Goal: Task Accomplishment & Management: Manage account settings

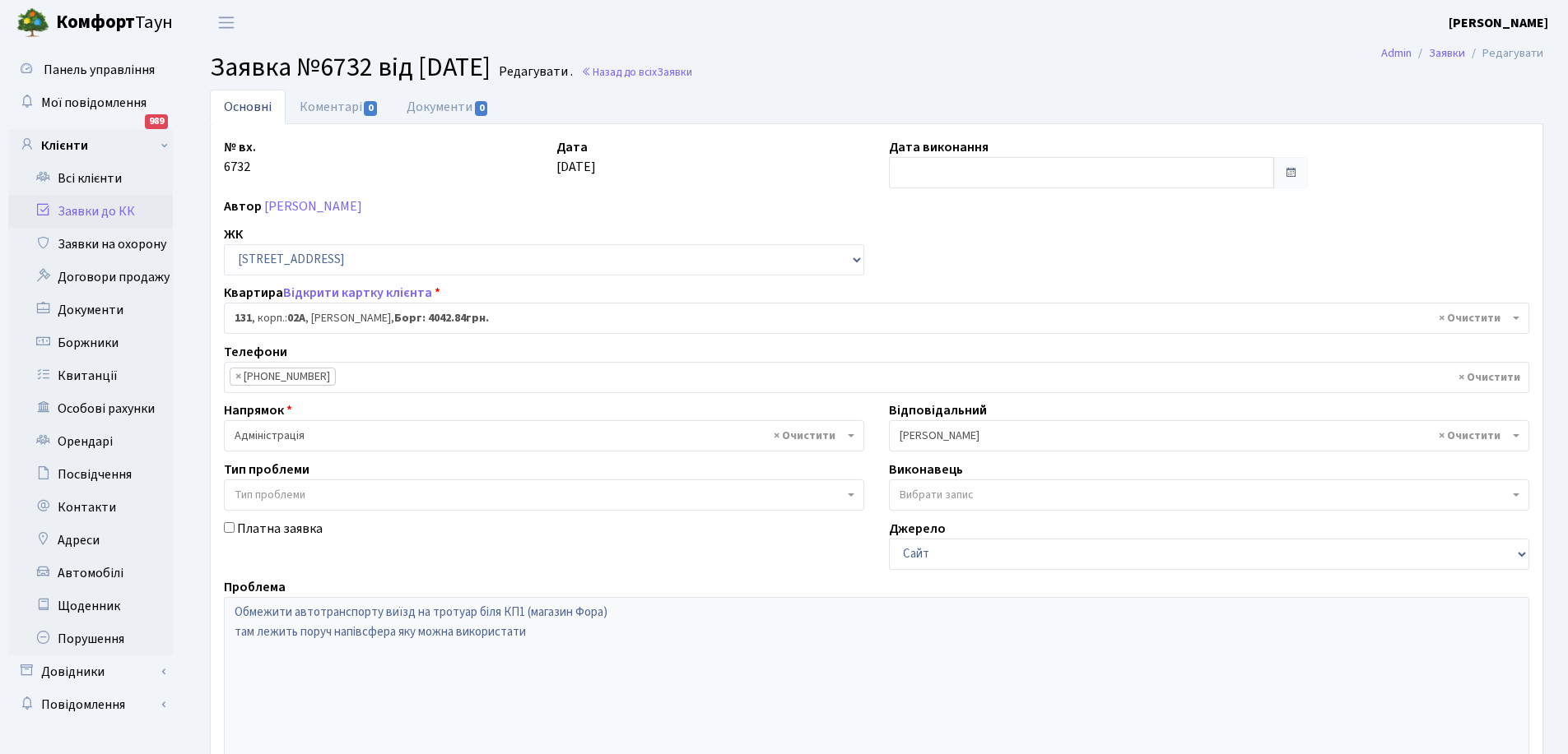
select select "20381"
click at [93, 213] on link "Заявки до КК" at bounding box center [91, 212] width 165 height 33
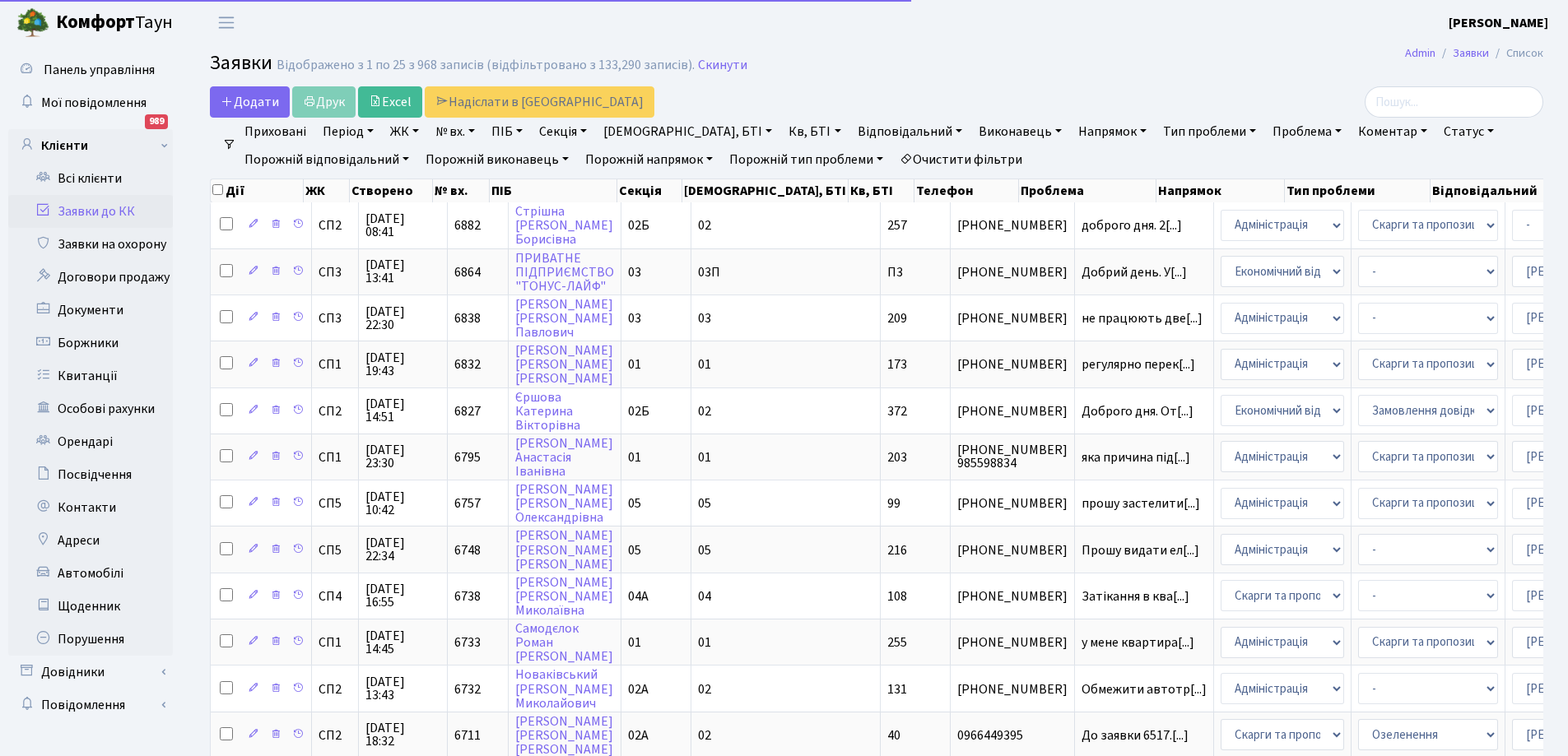
select select "25"
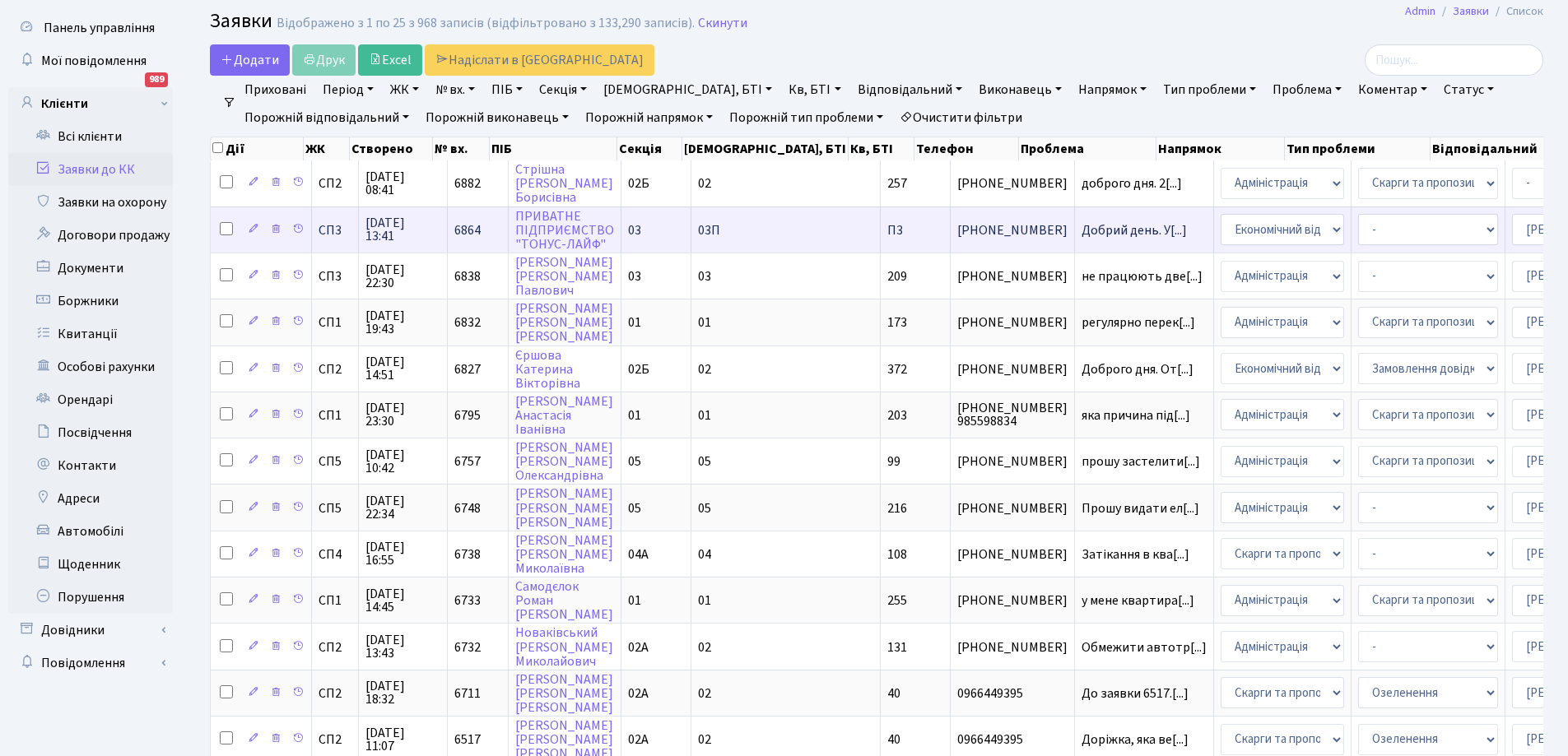
scroll to position [82, 0]
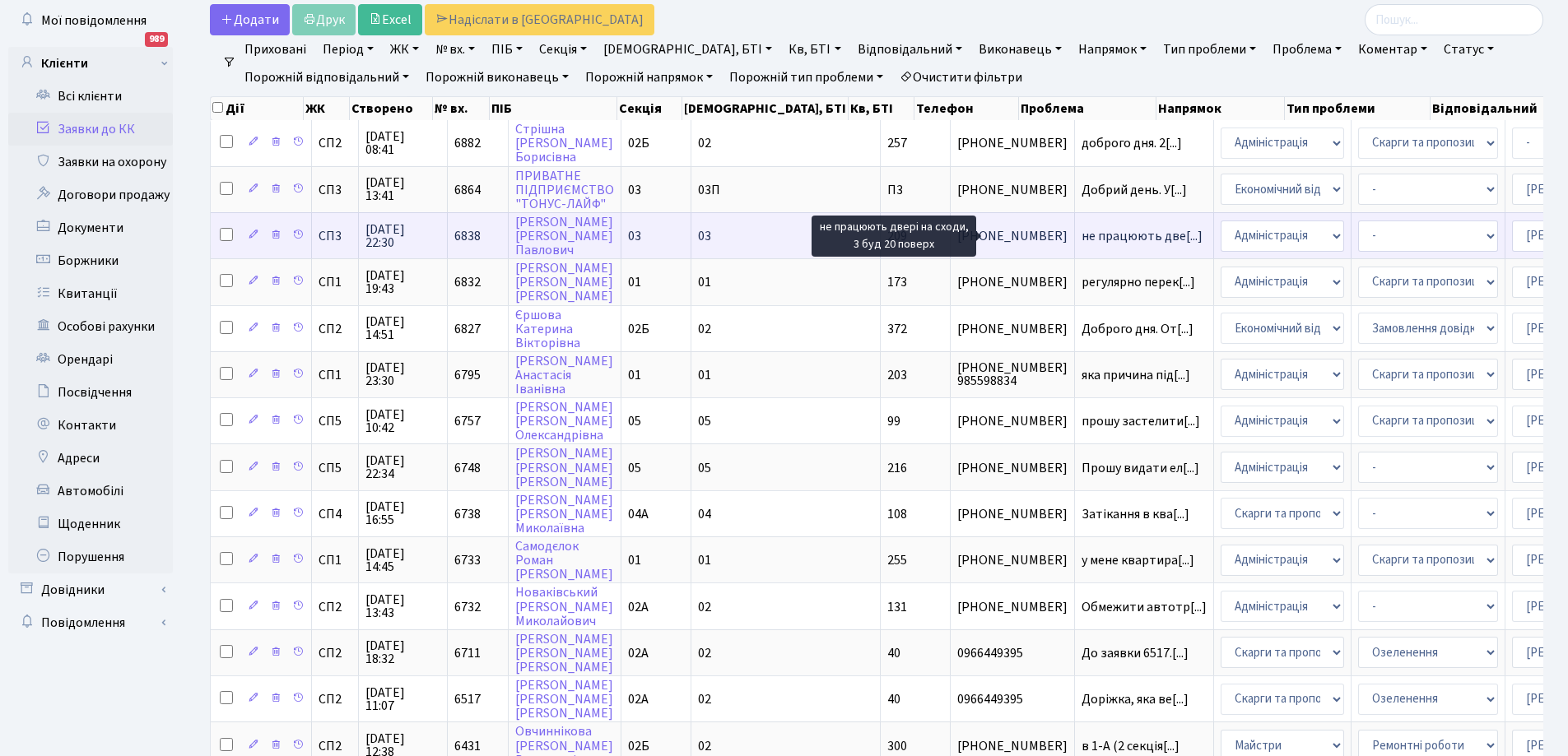
click at [1081, 233] on span "не працюють две[...]" at bounding box center [1141, 236] width 121 height 19
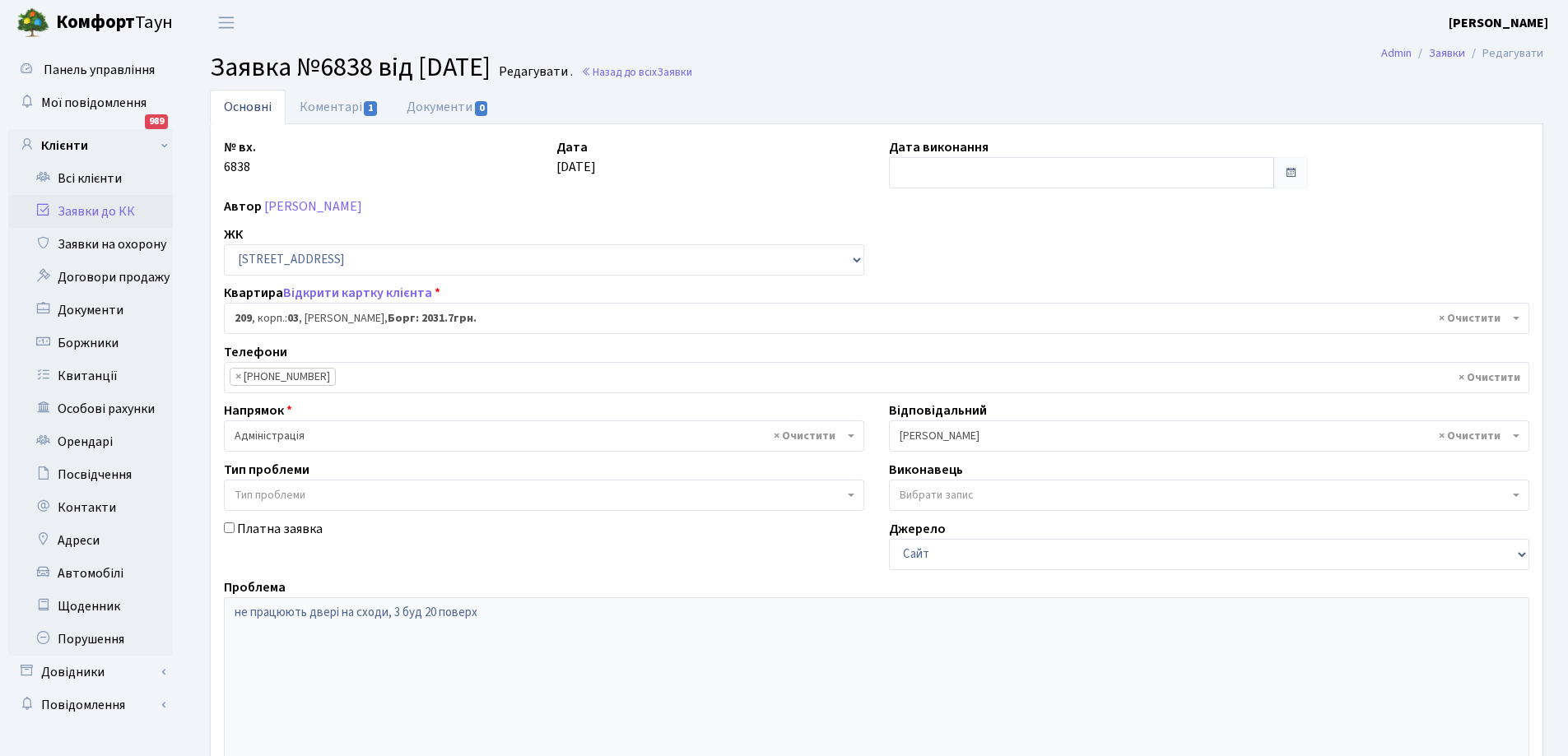
select select "20931"
click at [96, 213] on link "Заявки до КК" at bounding box center [91, 212] width 165 height 33
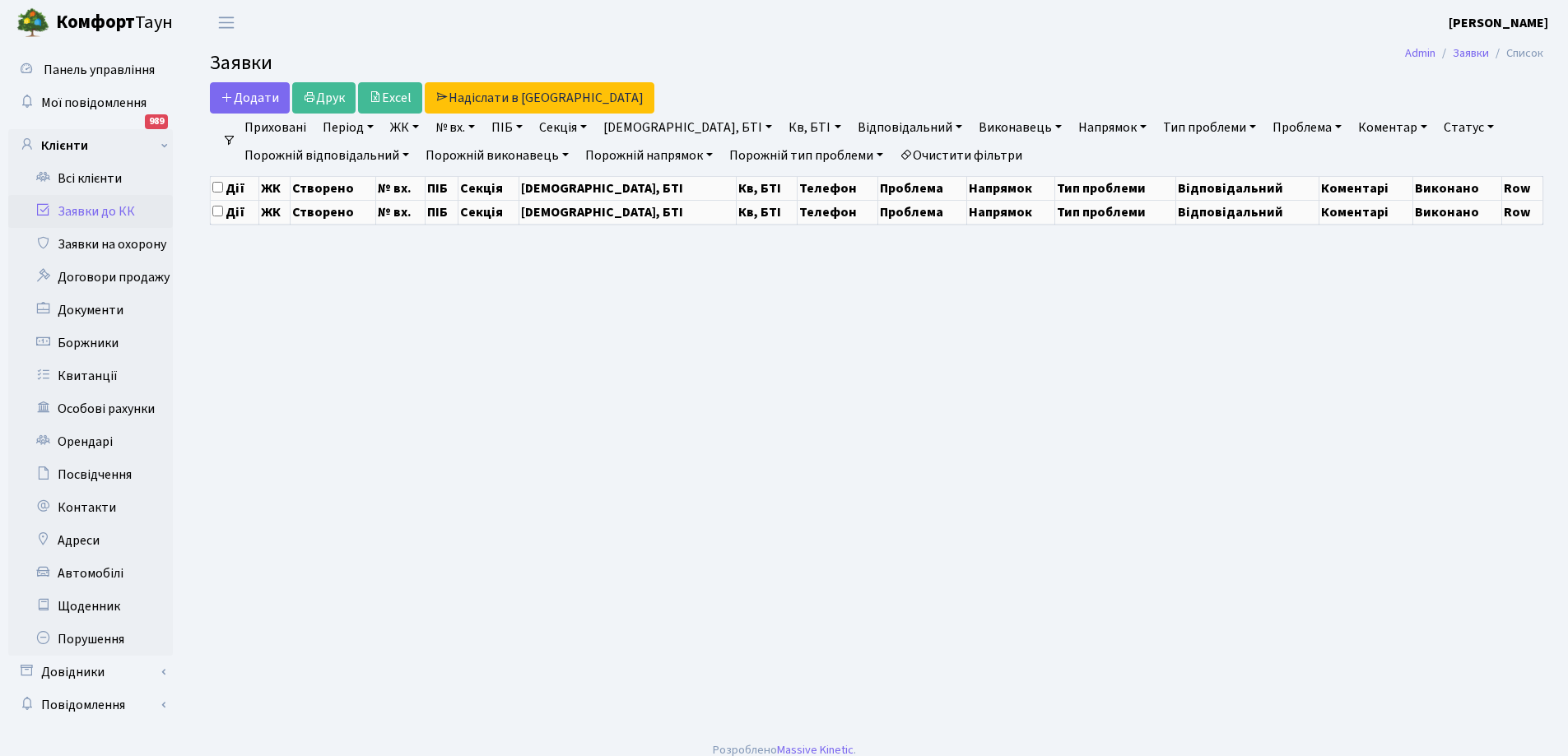
select select "25"
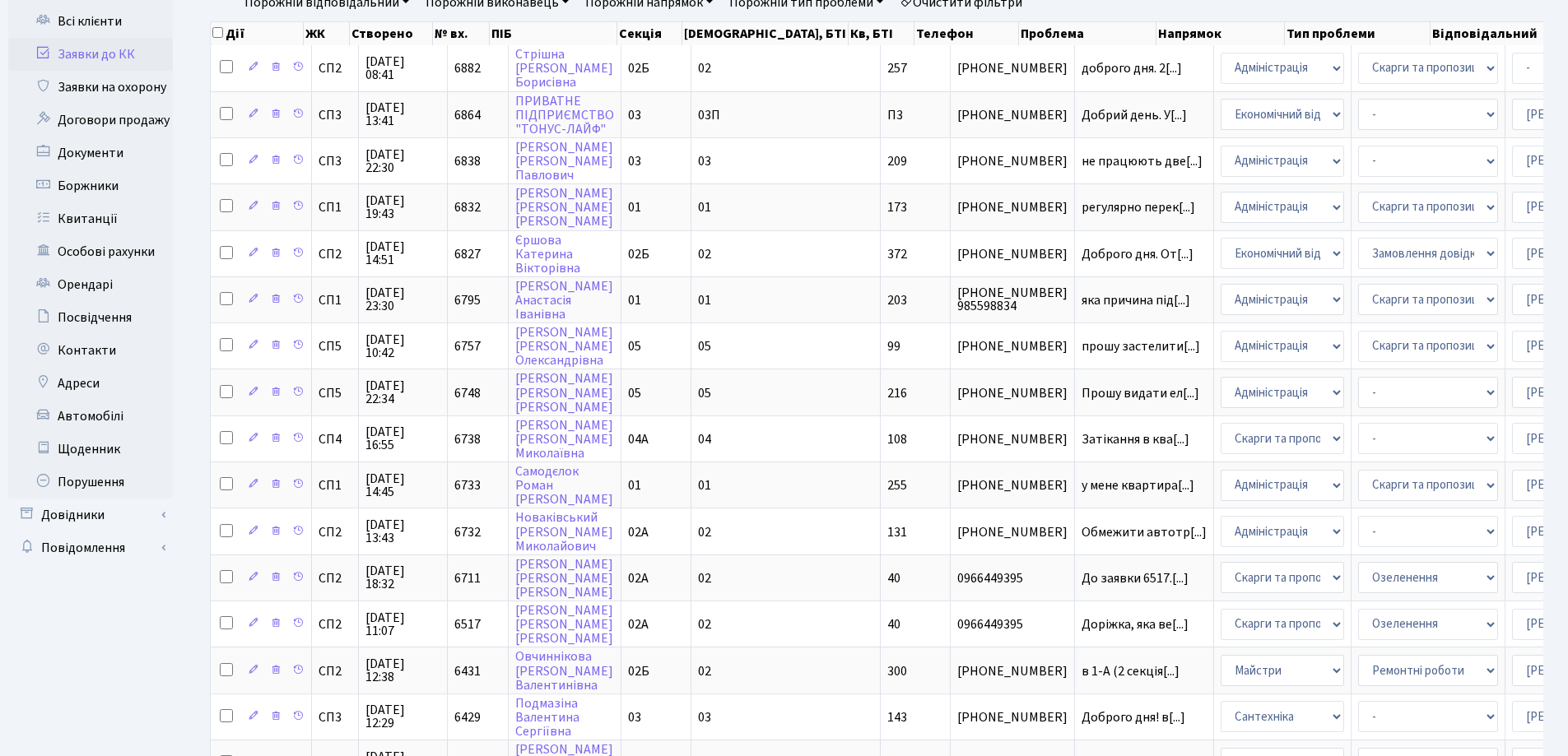
scroll to position [165, 0]
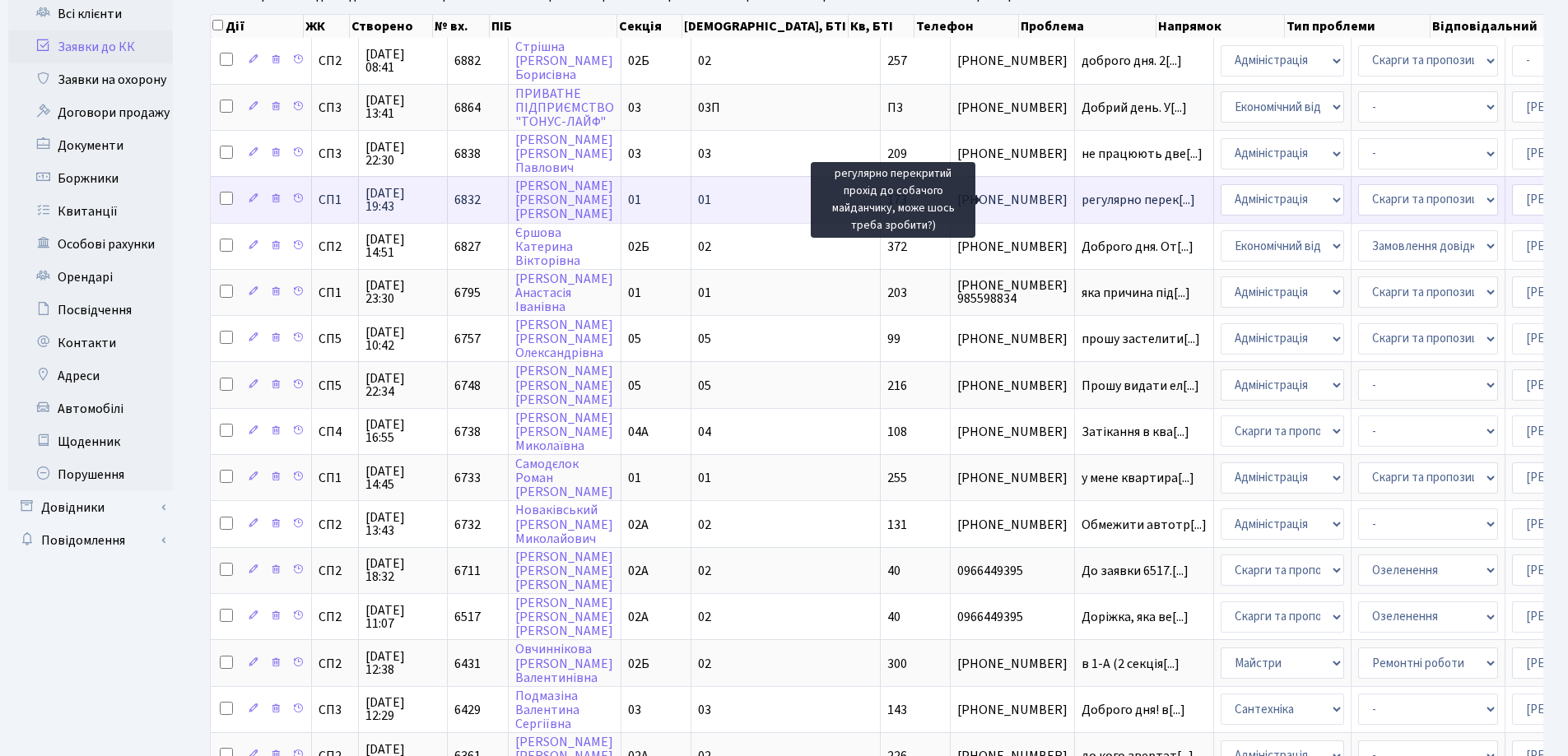
click at [1081, 202] on span "регулярно перек[...]" at bounding box center [1138, 200] width 114 height 19
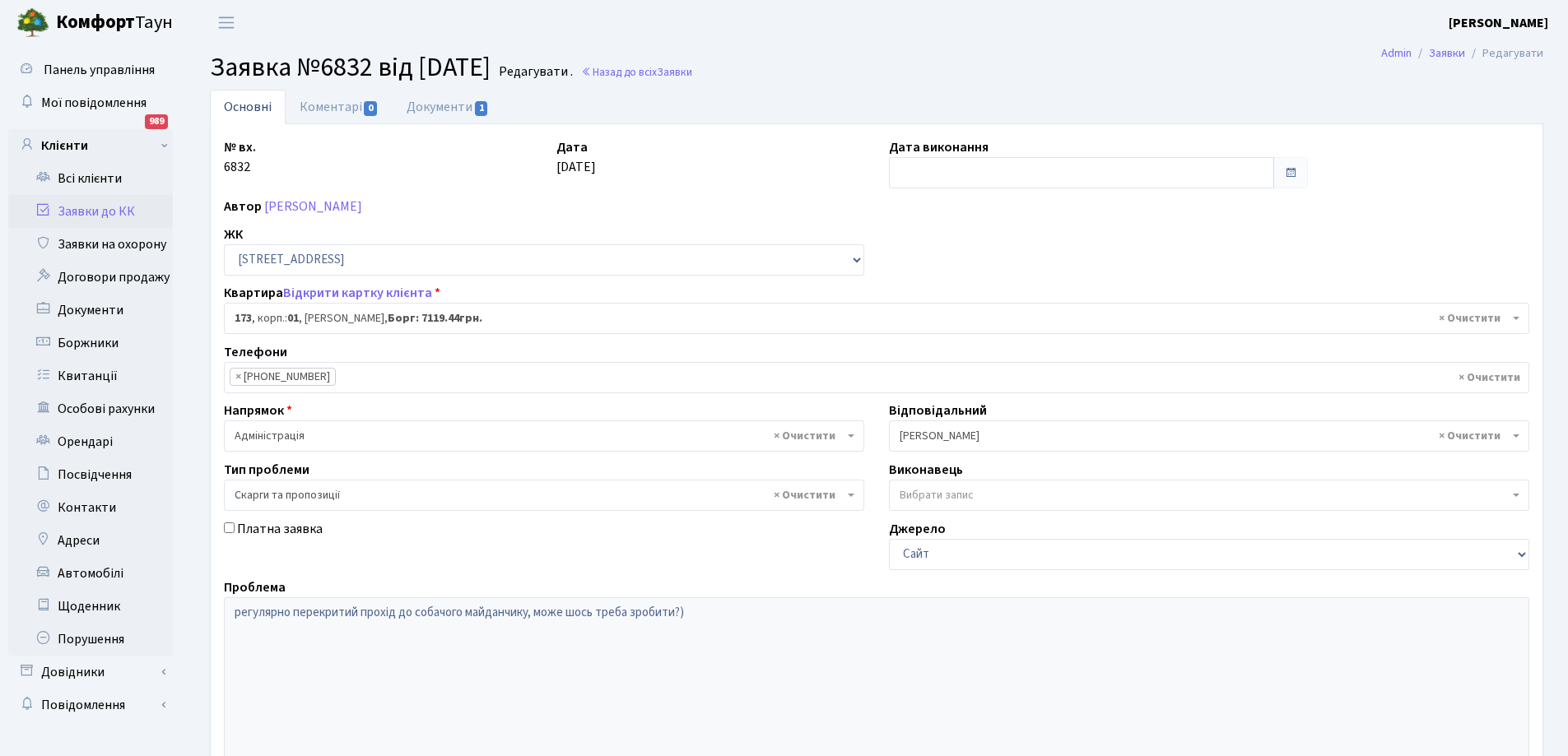
select select "20098"
select select "55"
click at [325, 103] on link "Коментарі 0" at bounding box center [340, 106] width 107 height 33
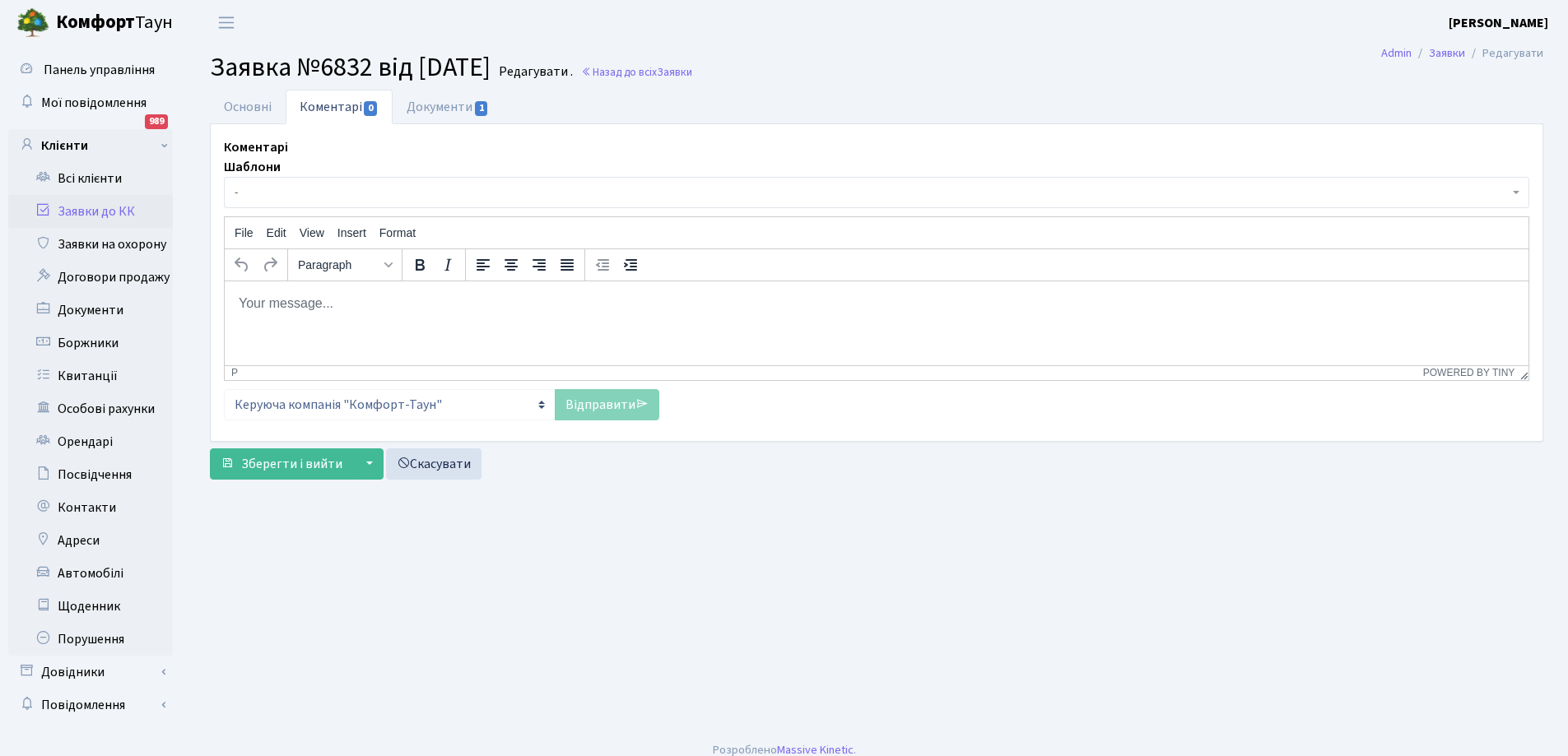
drag, startPoint x: 359, startPoint y: 311, endPoint x: 564, endPoint y: 560, distance: 322.5
click at [359, 311] on p "Rich Text Area. Press ALT-0 for help." at bounding box center [877, 303] width 1277 height 19
click at [323, 304] on p "Lj,hbq lty./" at bounding box center [877, 303] width 1277 height 19
click at [596, 404] on link "Відправити" at bounding box center [606, 405] width 105 height 31
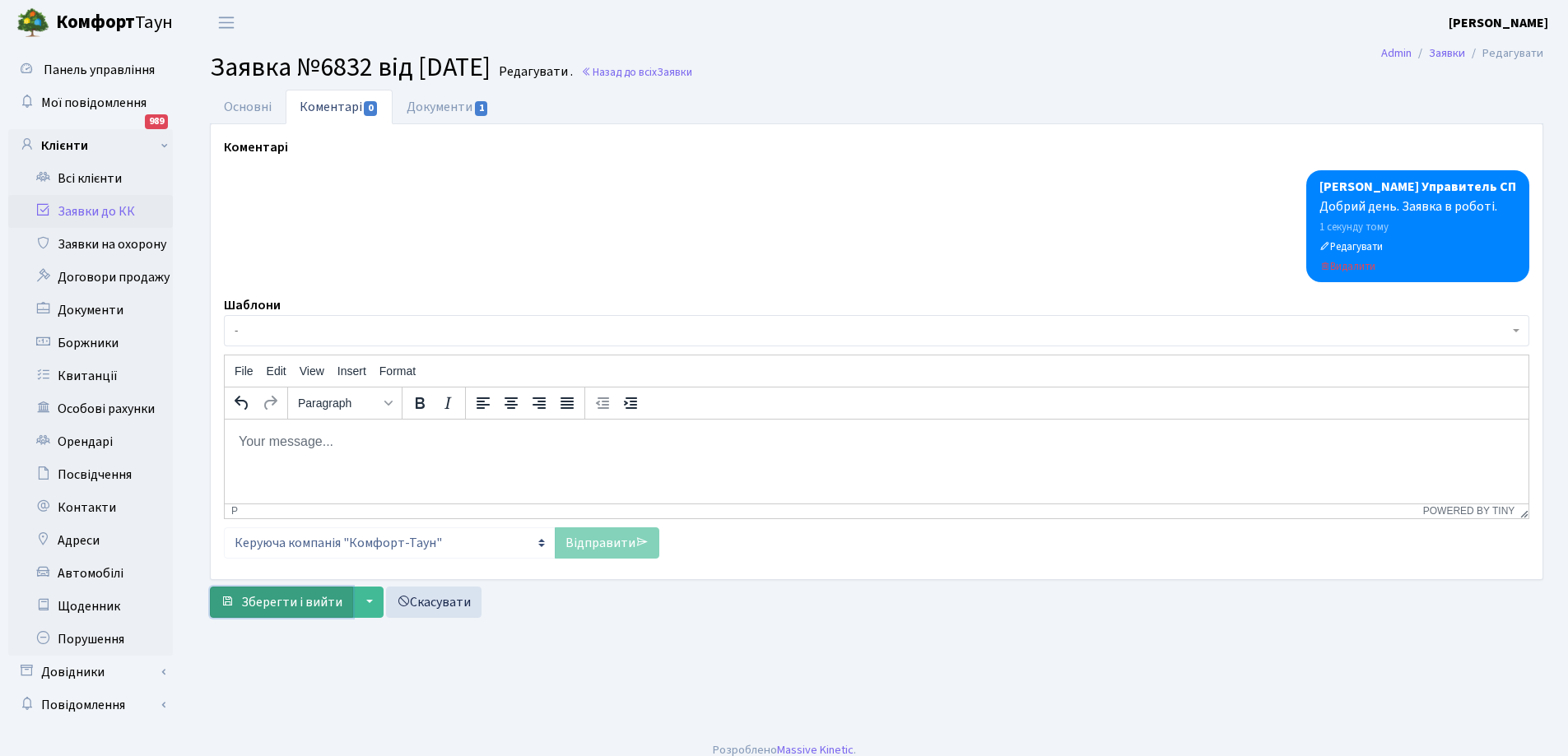
click at [282, 602] on span "Зберегти і вийти" at bounding box center [292, 602] width 101 height 19
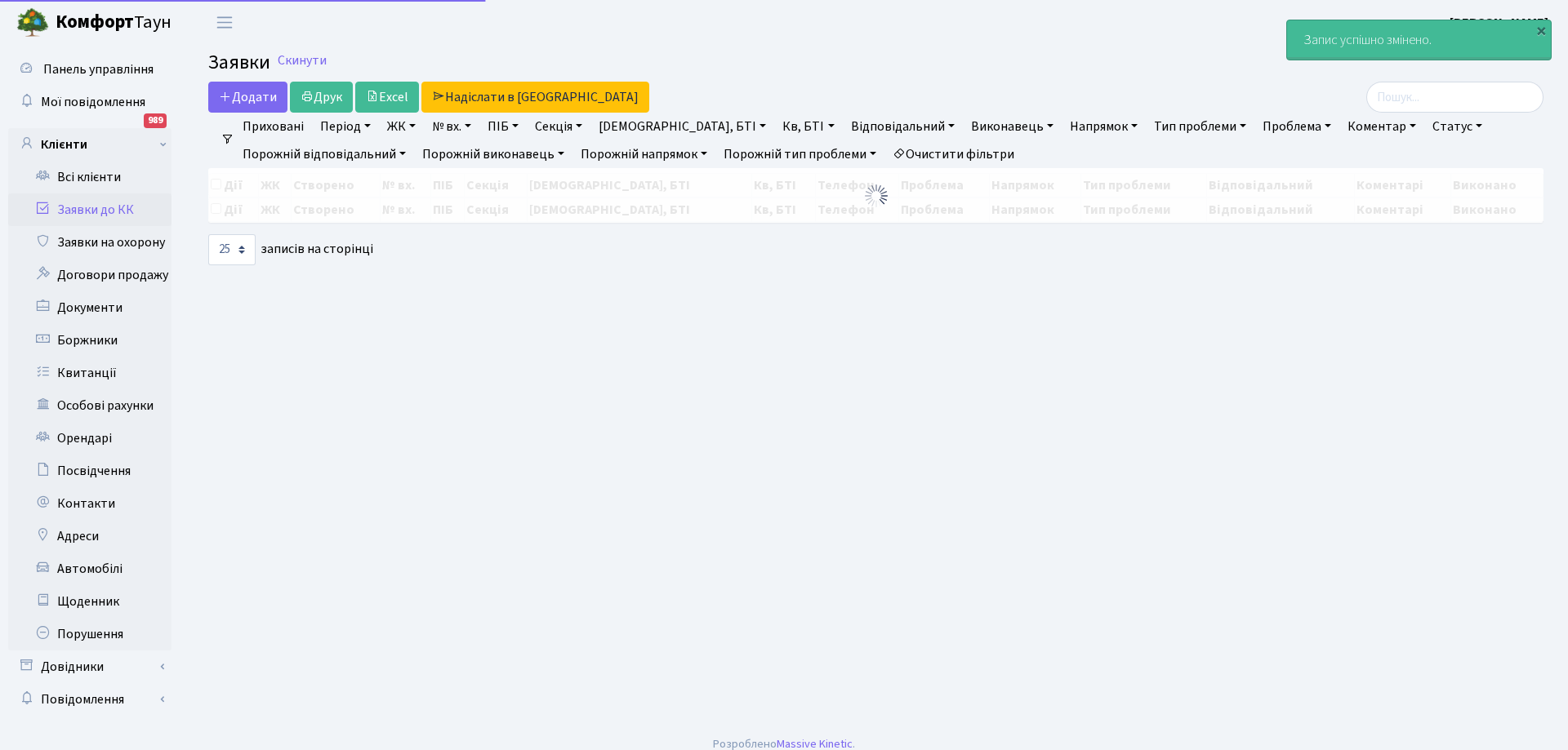
select select "25"
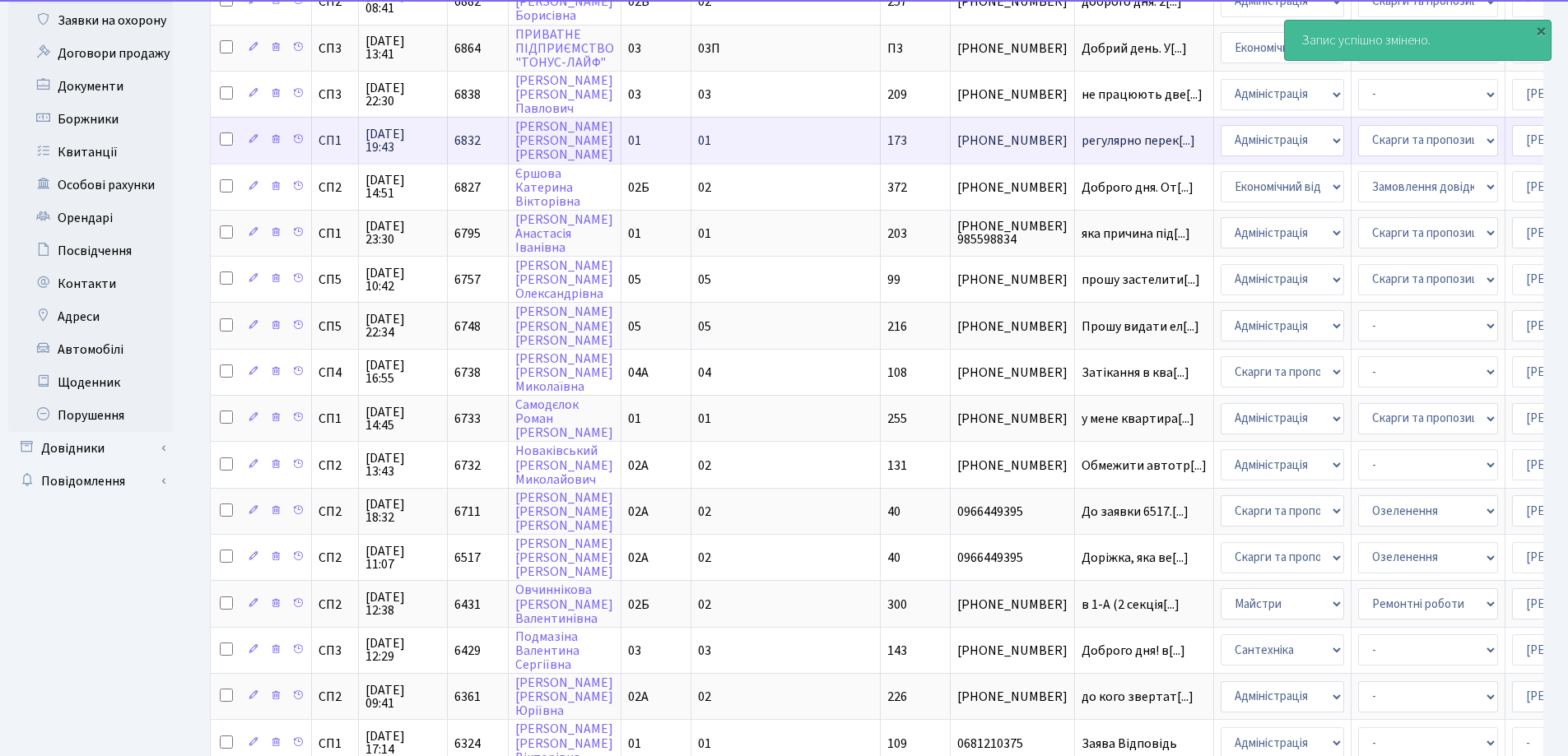
scroll to position [247, 0]
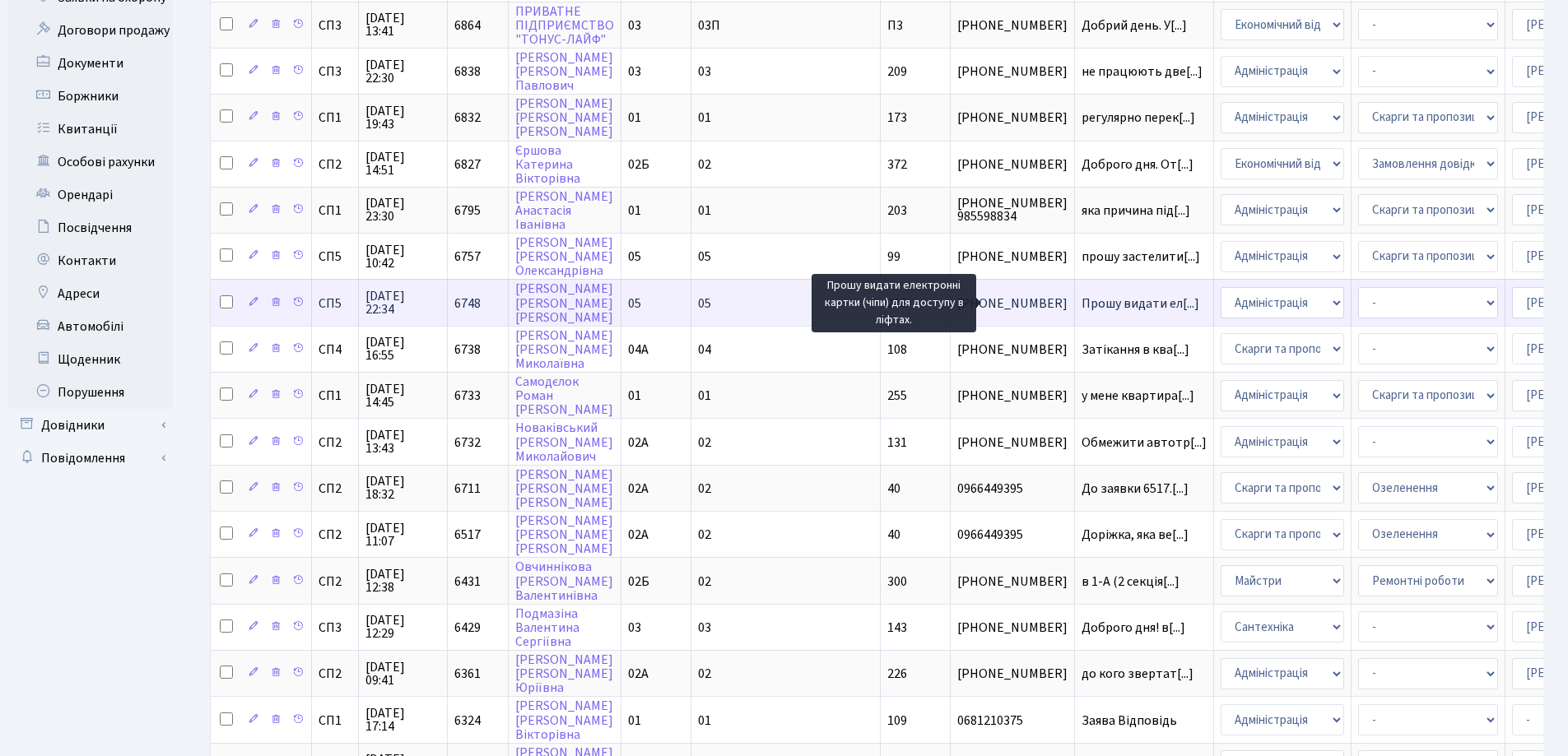
click at [1081, 302] on span "Прошу видати ел[...]" at bounding box center [1139, 304] width 118 height 19
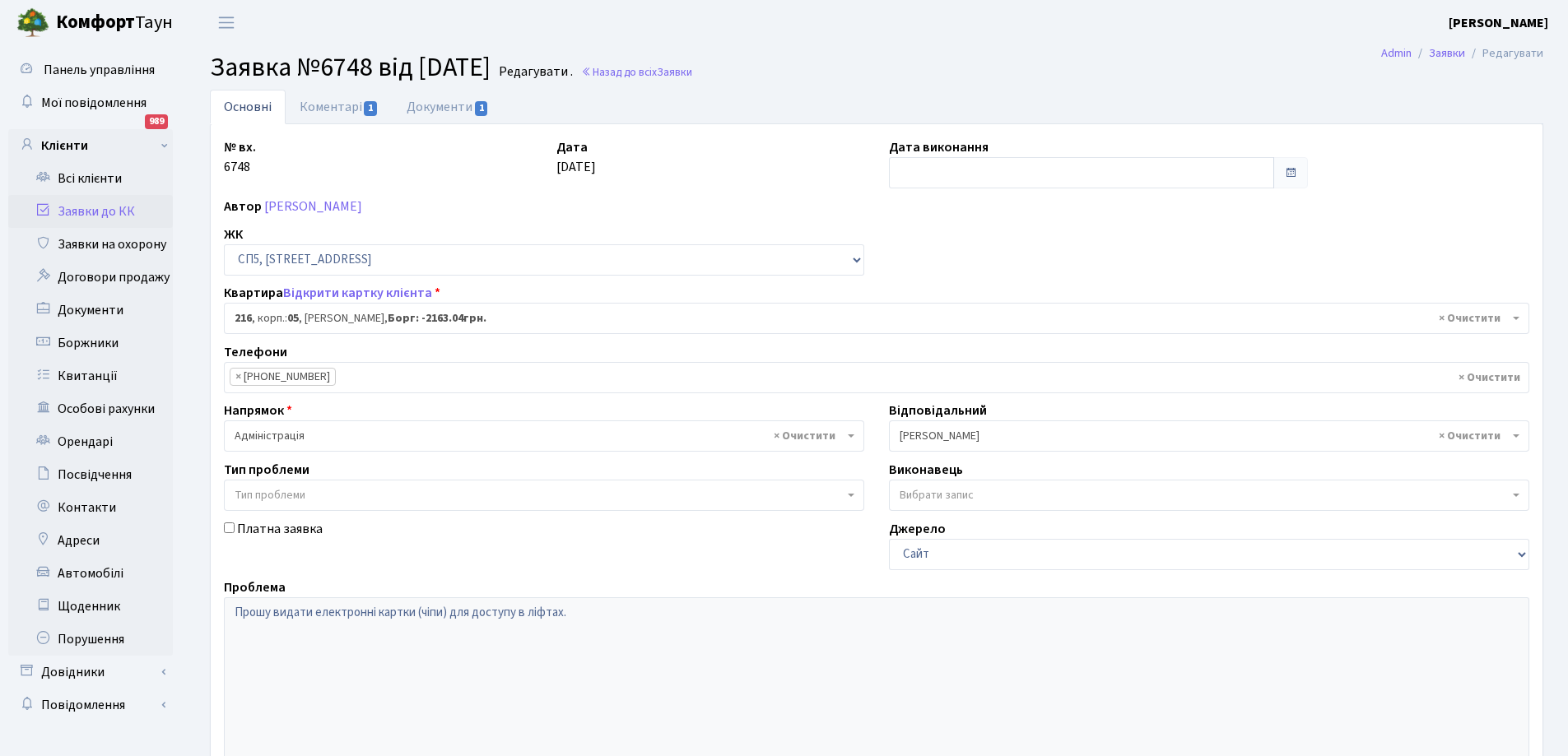
select select "21625"
click at [354, 103] on link "Коментарі 1" at bounding box center [340, 106] width 107 height 33
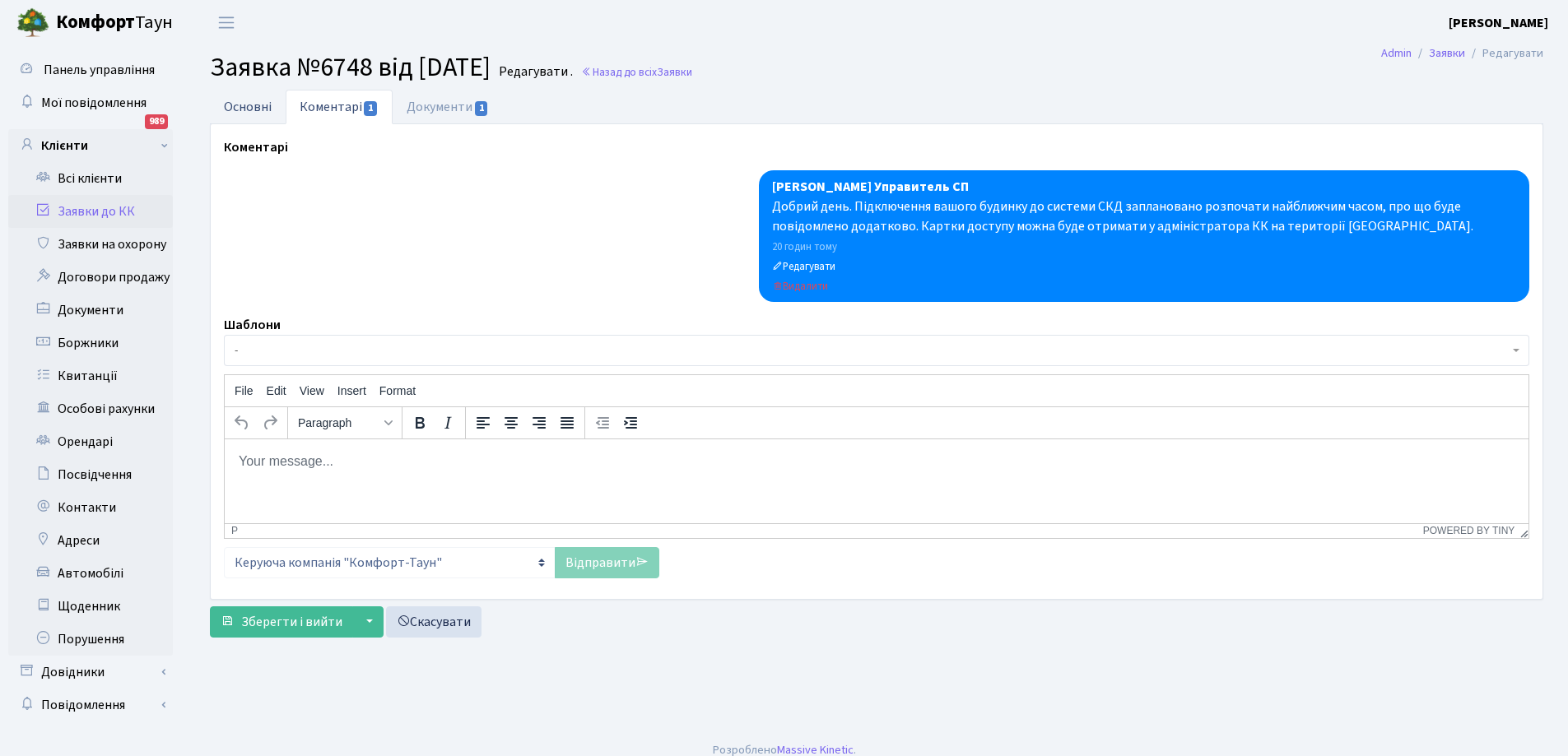
click at [256, 107] on link "Основні" at bounding box center [248, 106] width 76 height 33
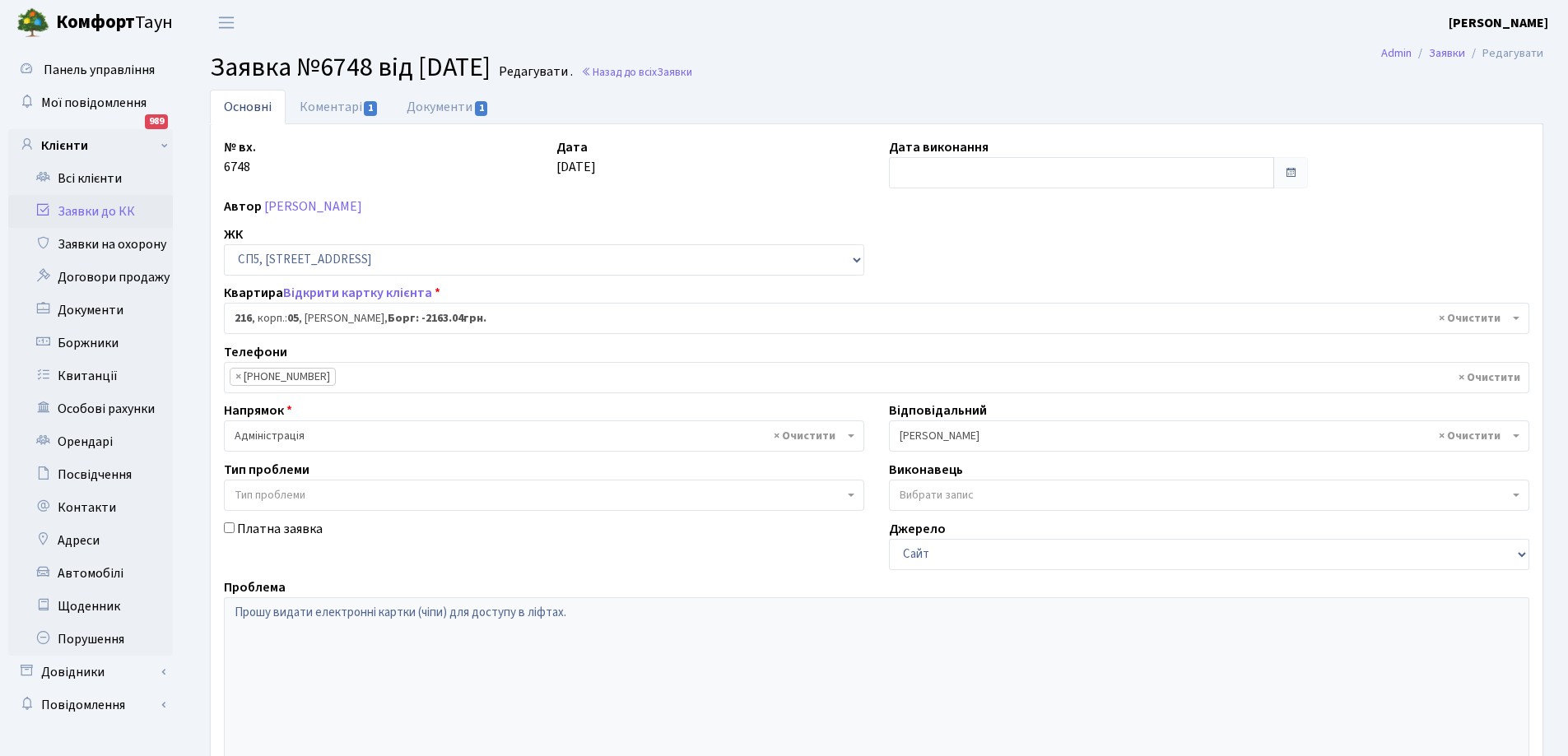
click at [927, 147] on label "Дата виконання" at bounding box center [939, 146] width 100 height 19
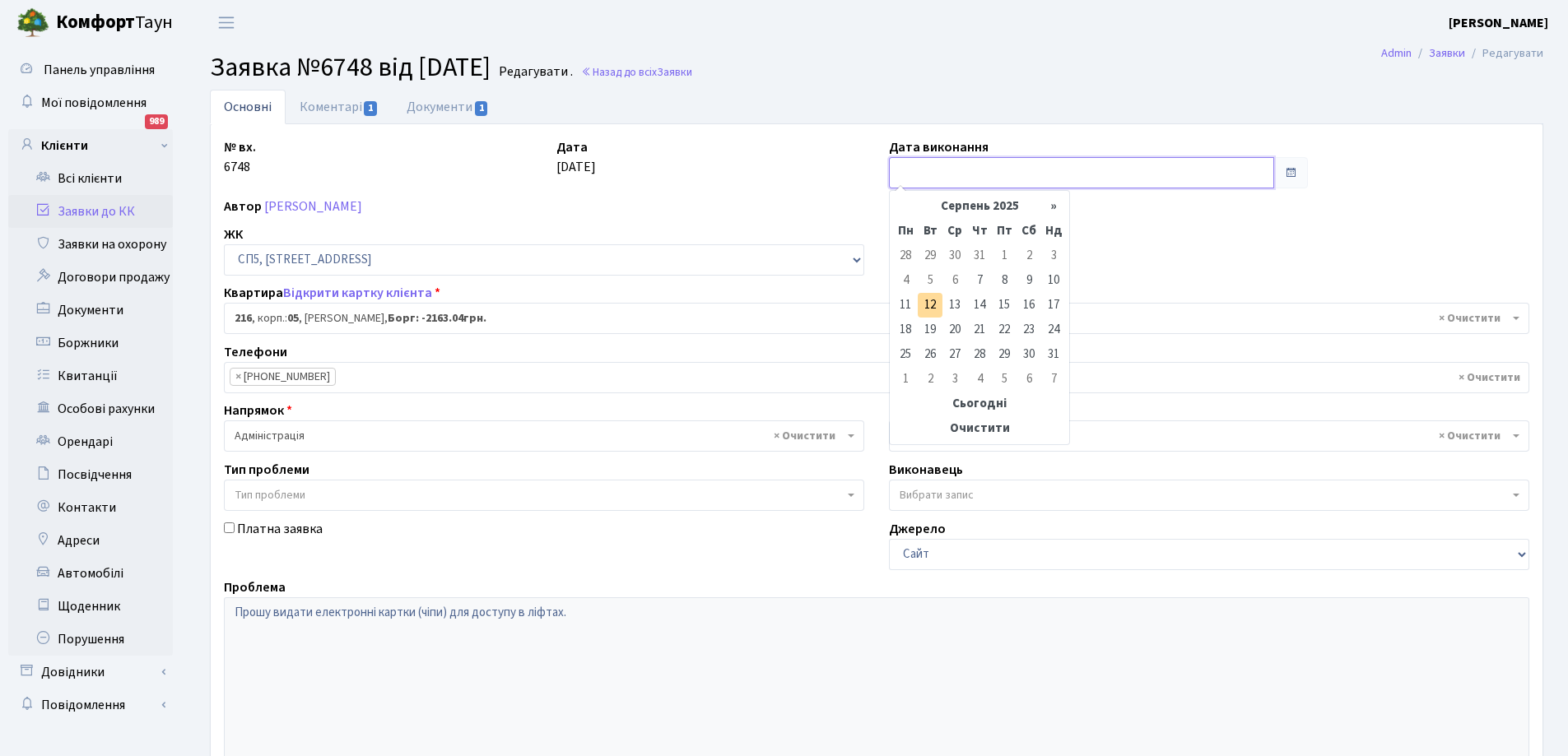
click at [932, 173] on input "text" at bounding box center [1081, 173] width 385 height 31
click at [929, 306] on td "12" at bounding box center [929, 305] width 25 height 25
type input "[DATE]"
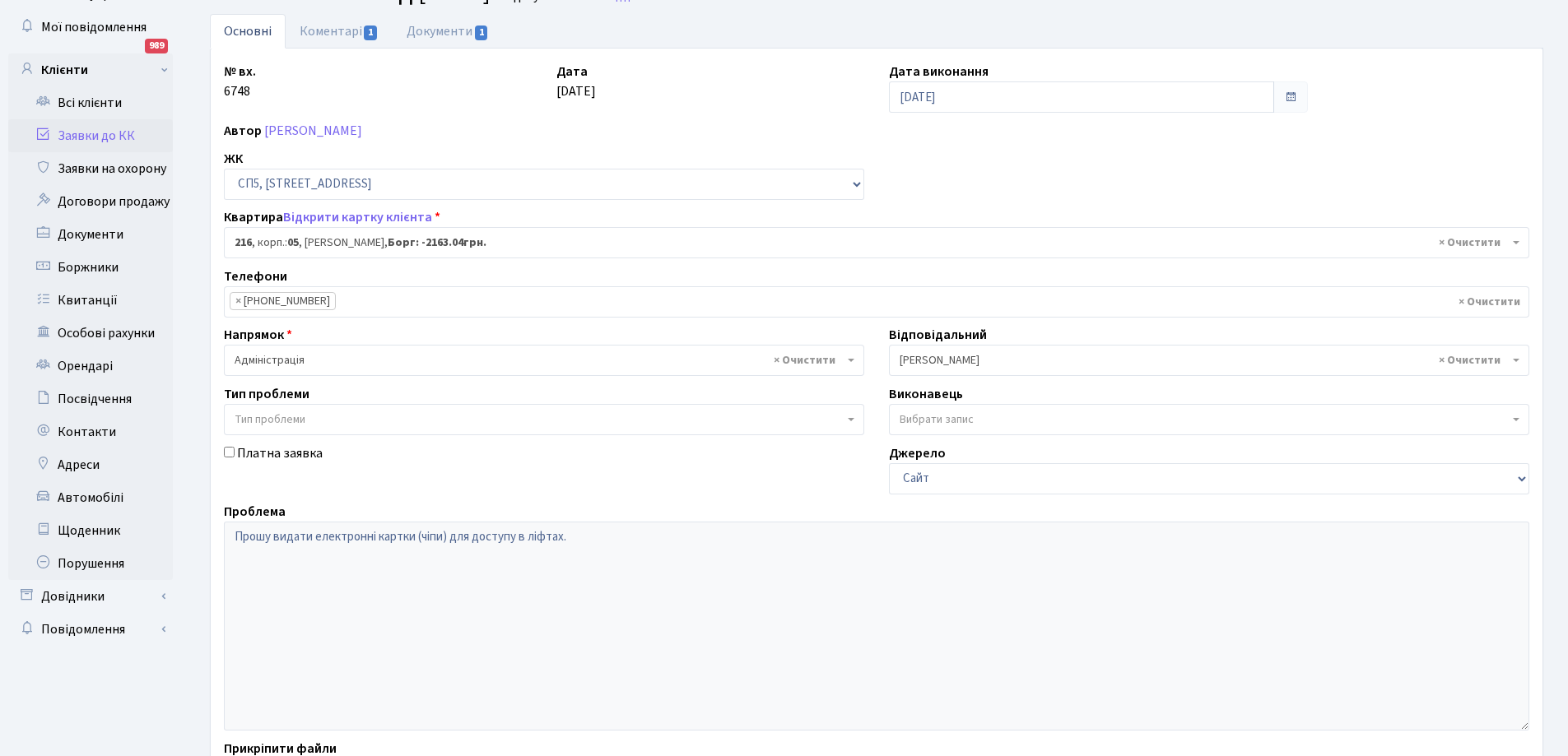
scroll to position [225, 0]
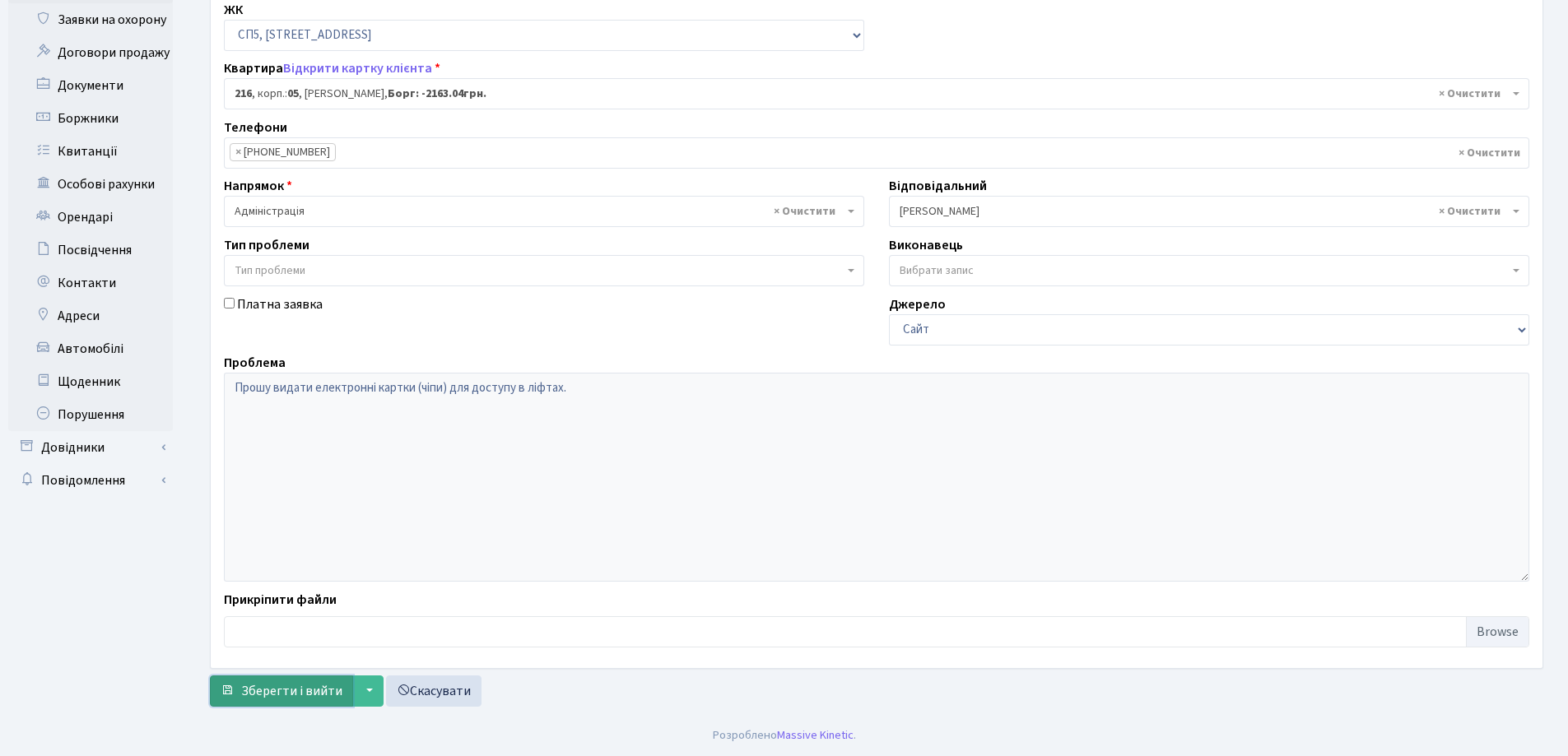
click at [310, 692] on span "Зберегти і вийти" at bounding box center [292, 691] width 101 height 19
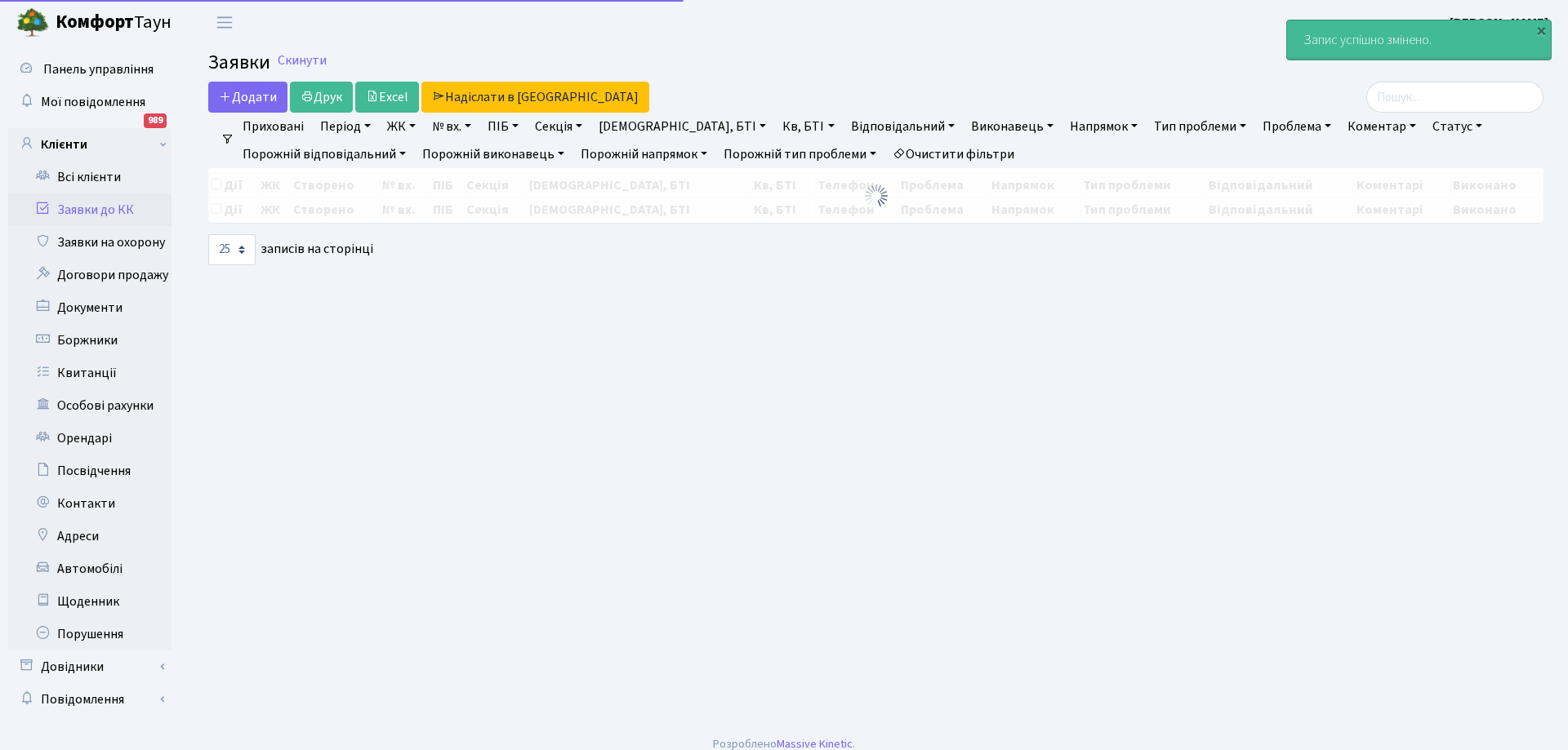
select select "25"
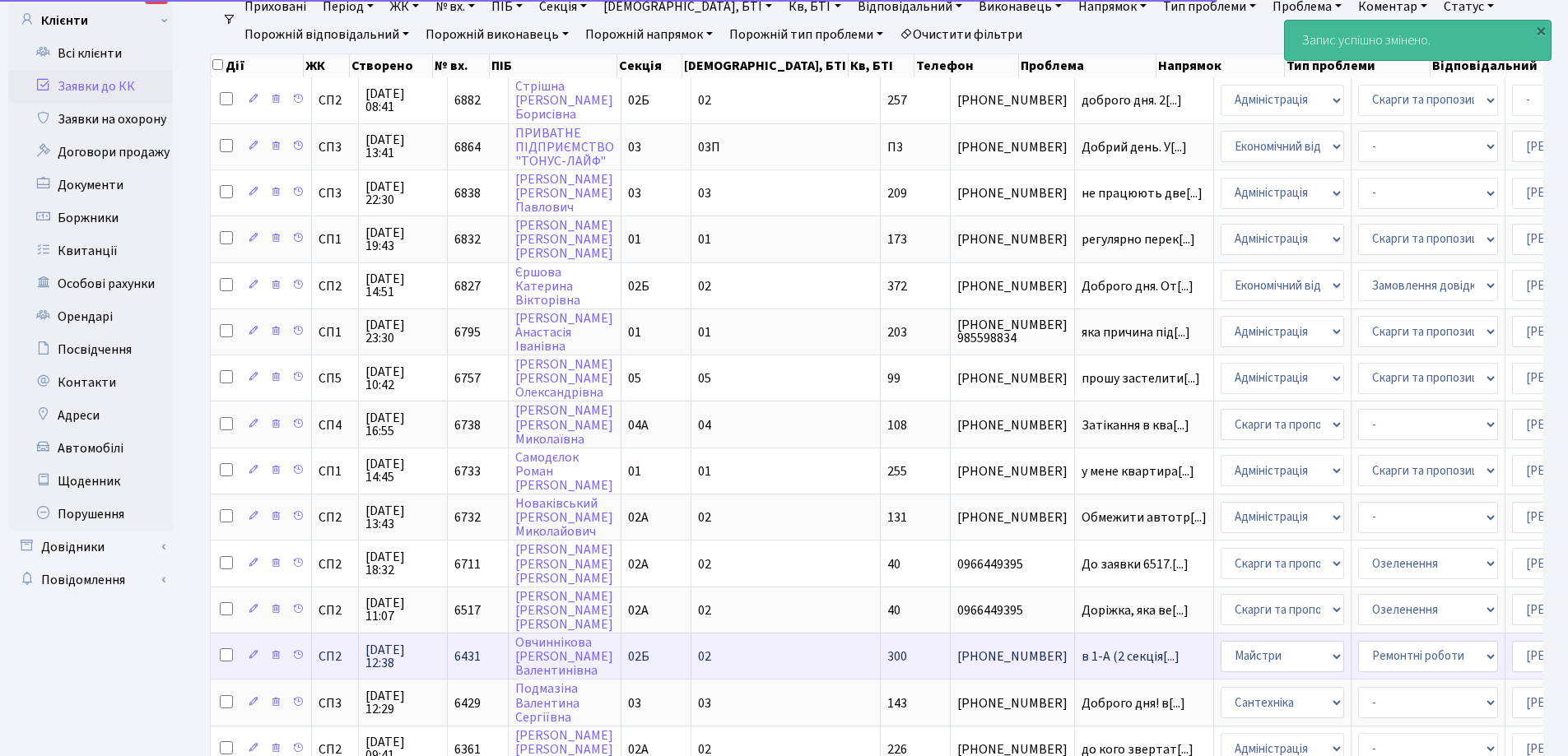
scroll to position [412, 0]
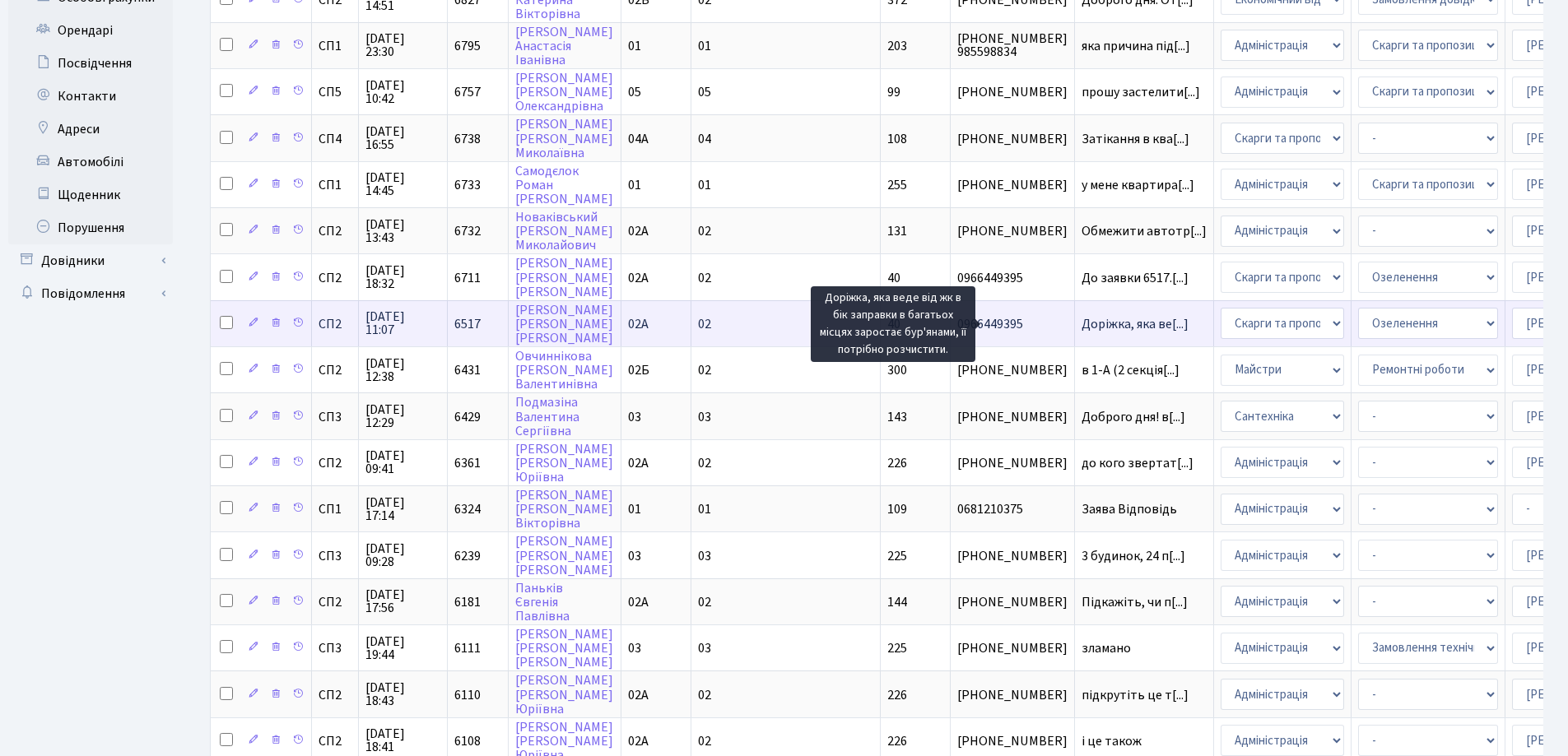
click at [1081, 327] on span "Доріжка, яка ве[...]" at bounding box center [1135, 325] width 107 height 19
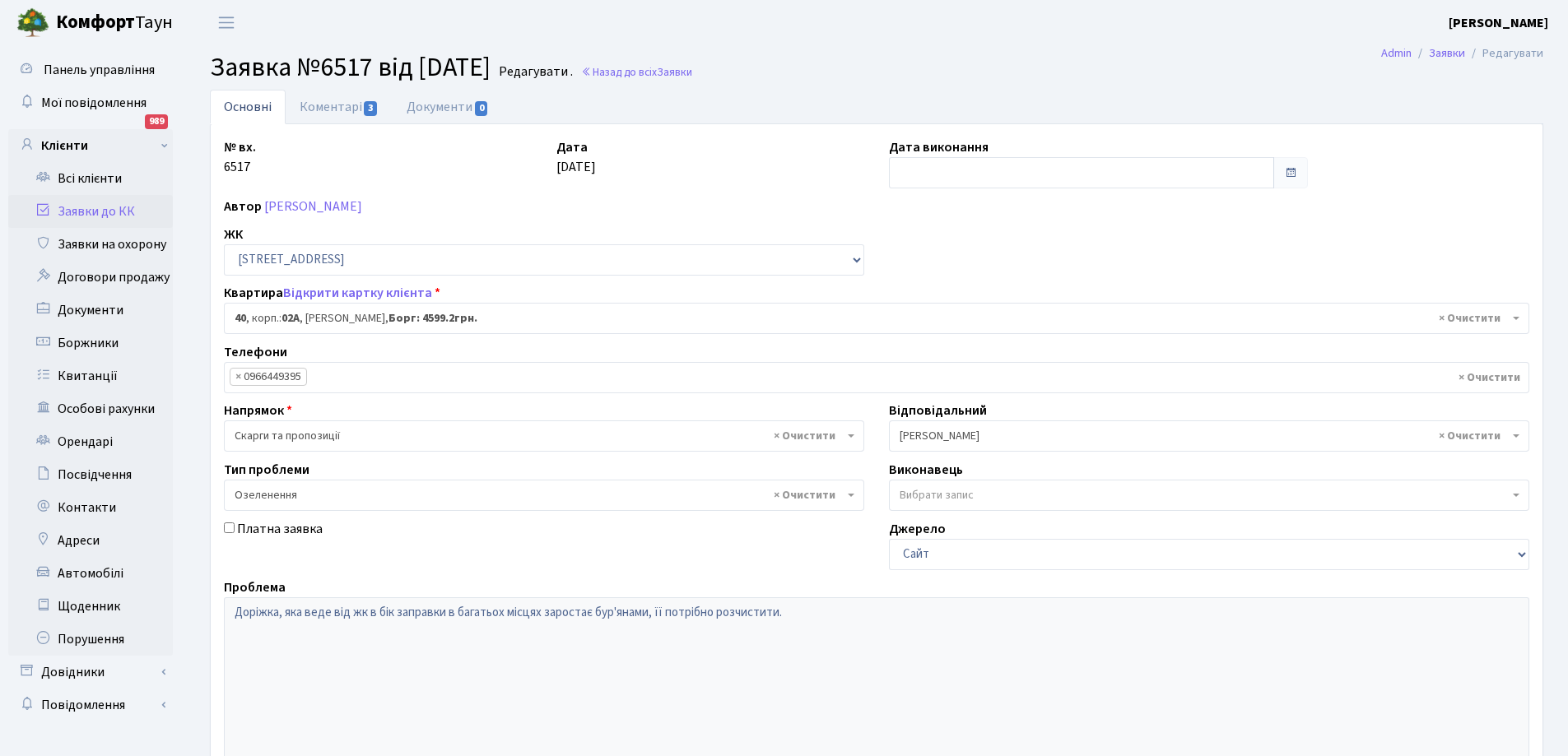
select select "20290"
select select "65"
click at [318, 105] on link "Коментарі 3" at bounding box center [340, 106] width 107 height 33
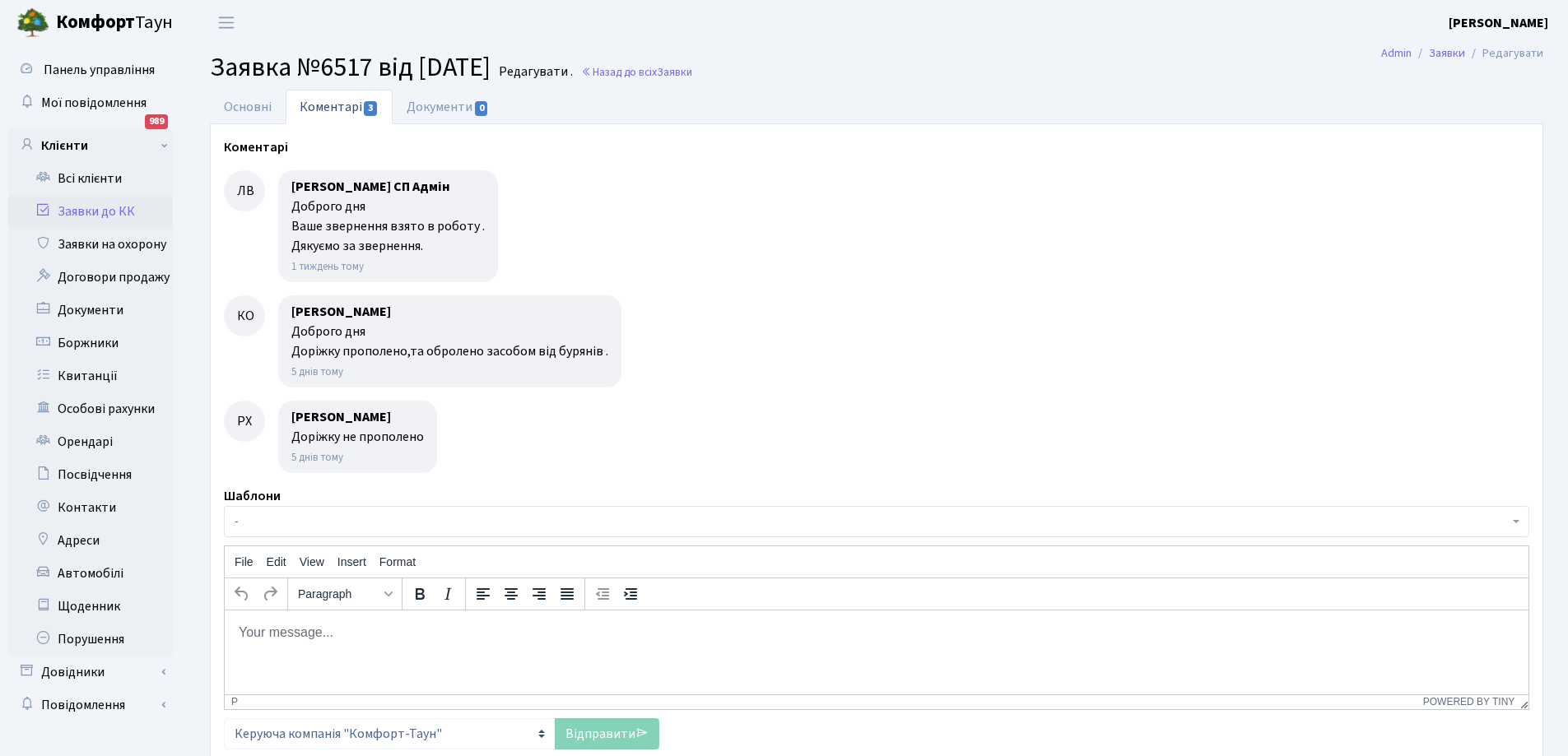
click at [92, 206] on link "Заявки до КК" at bounding box center [91, 212] width 165 height 33
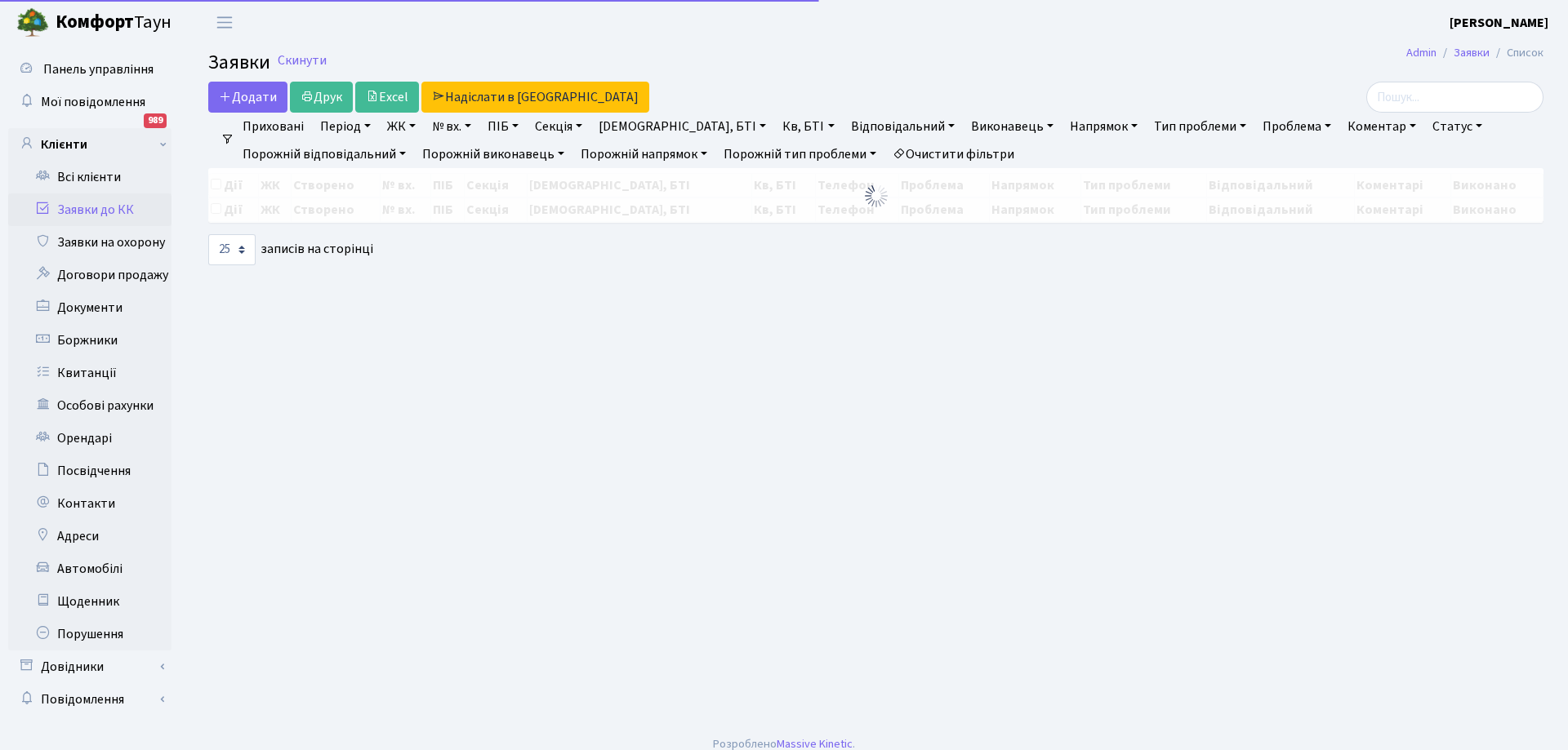
select select "25"
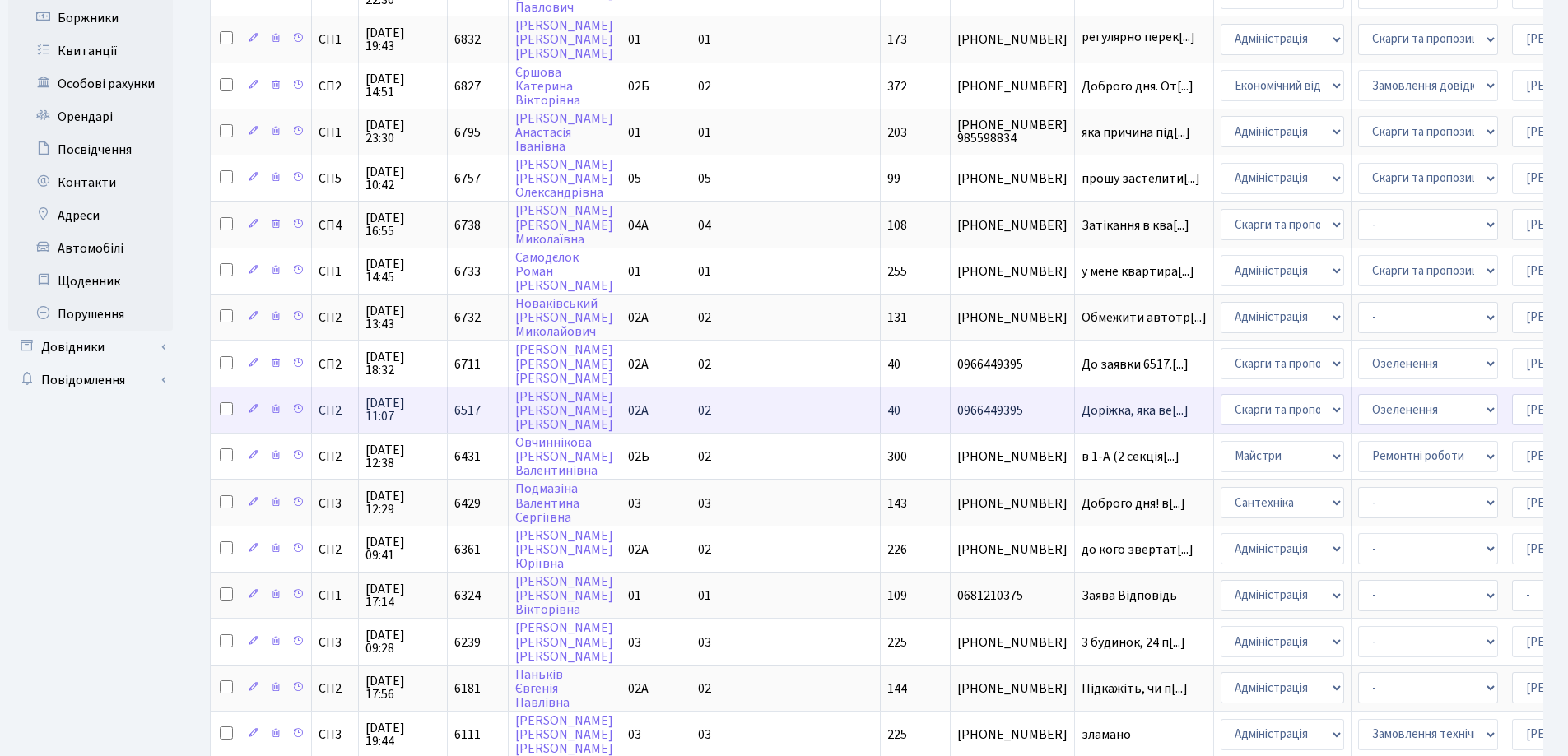
scroll to position [329, 0]
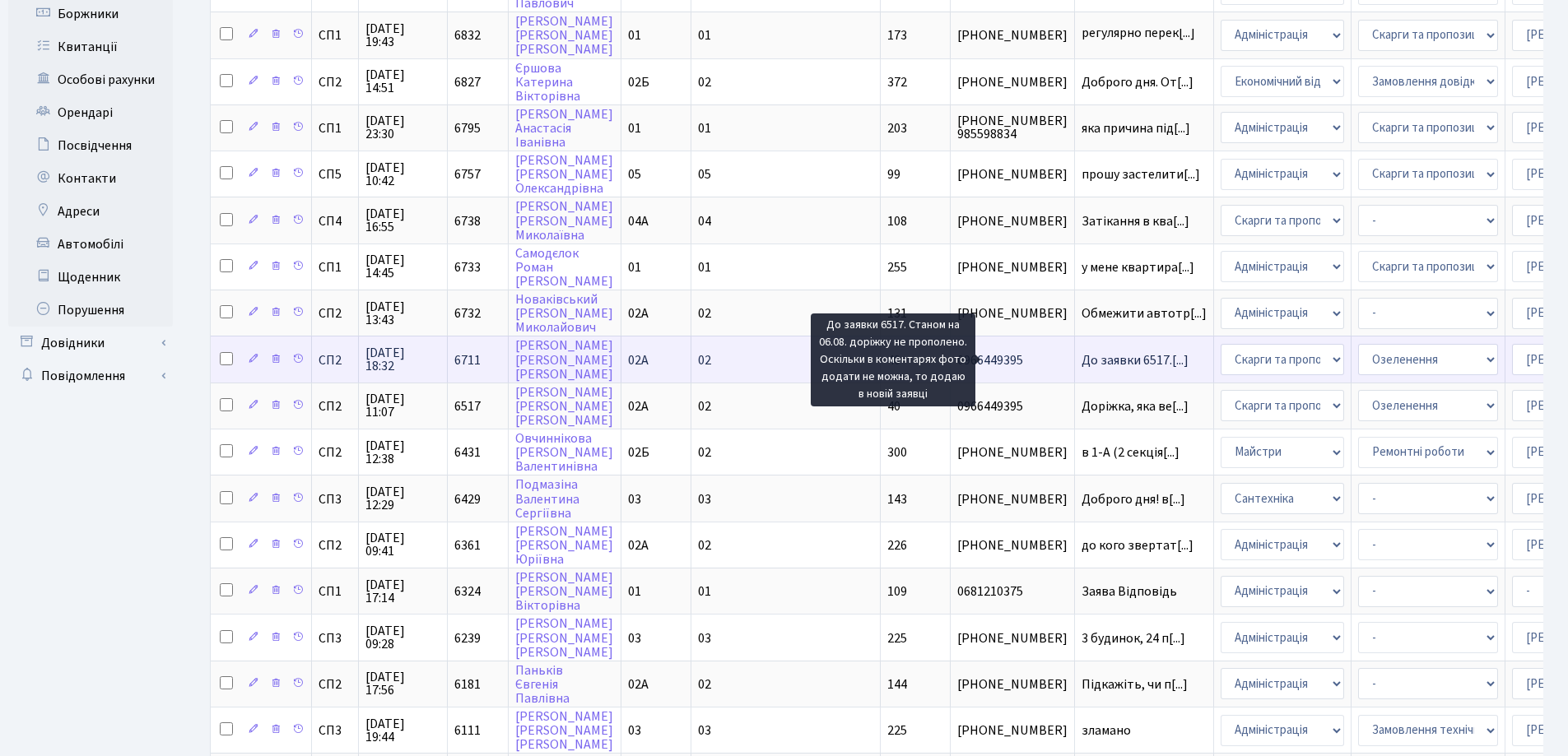
click at [1081, 362] on span "До заявки 6517.[...]" at bounding box center [1135, 361] width 107 height 19
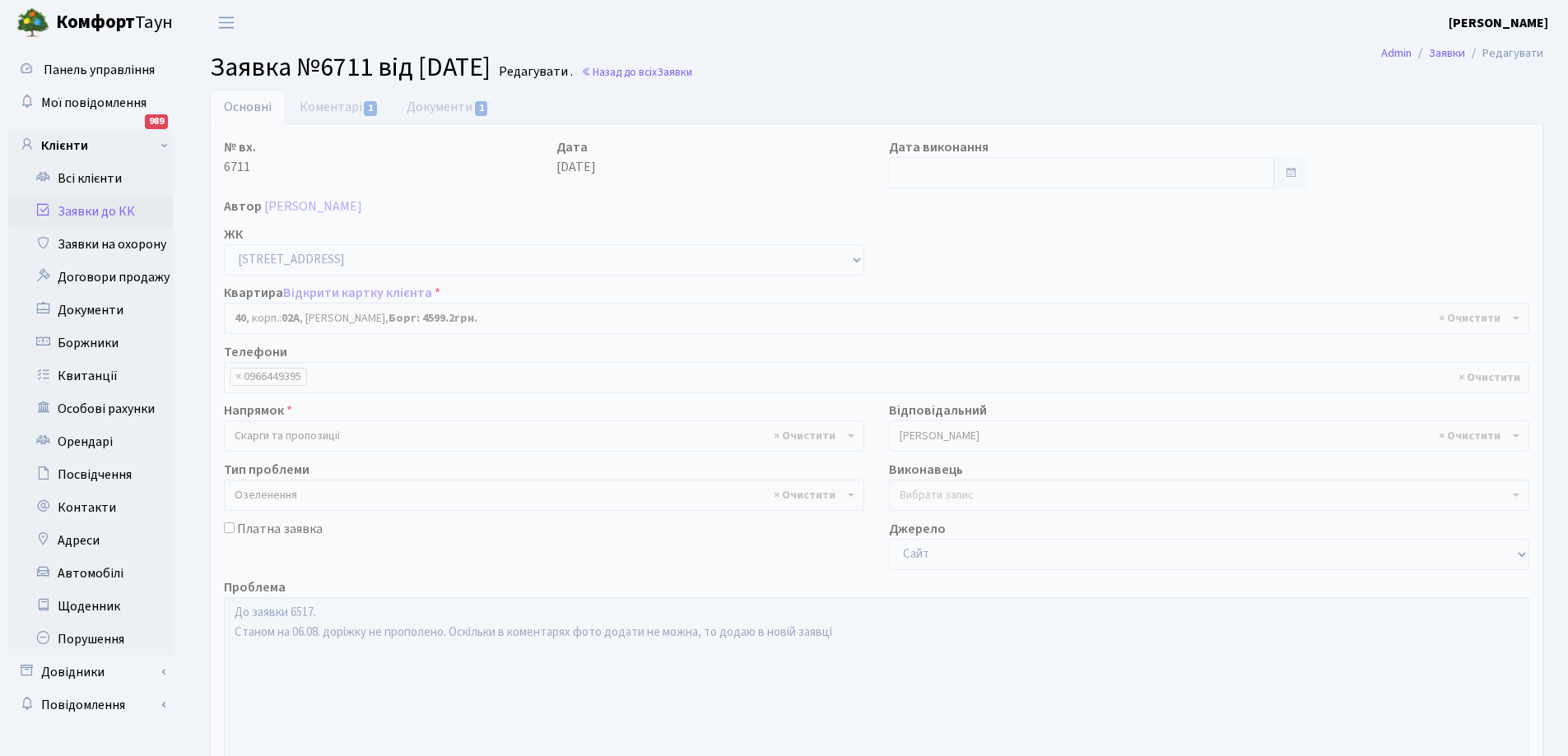
select select "20290"
select select "65"
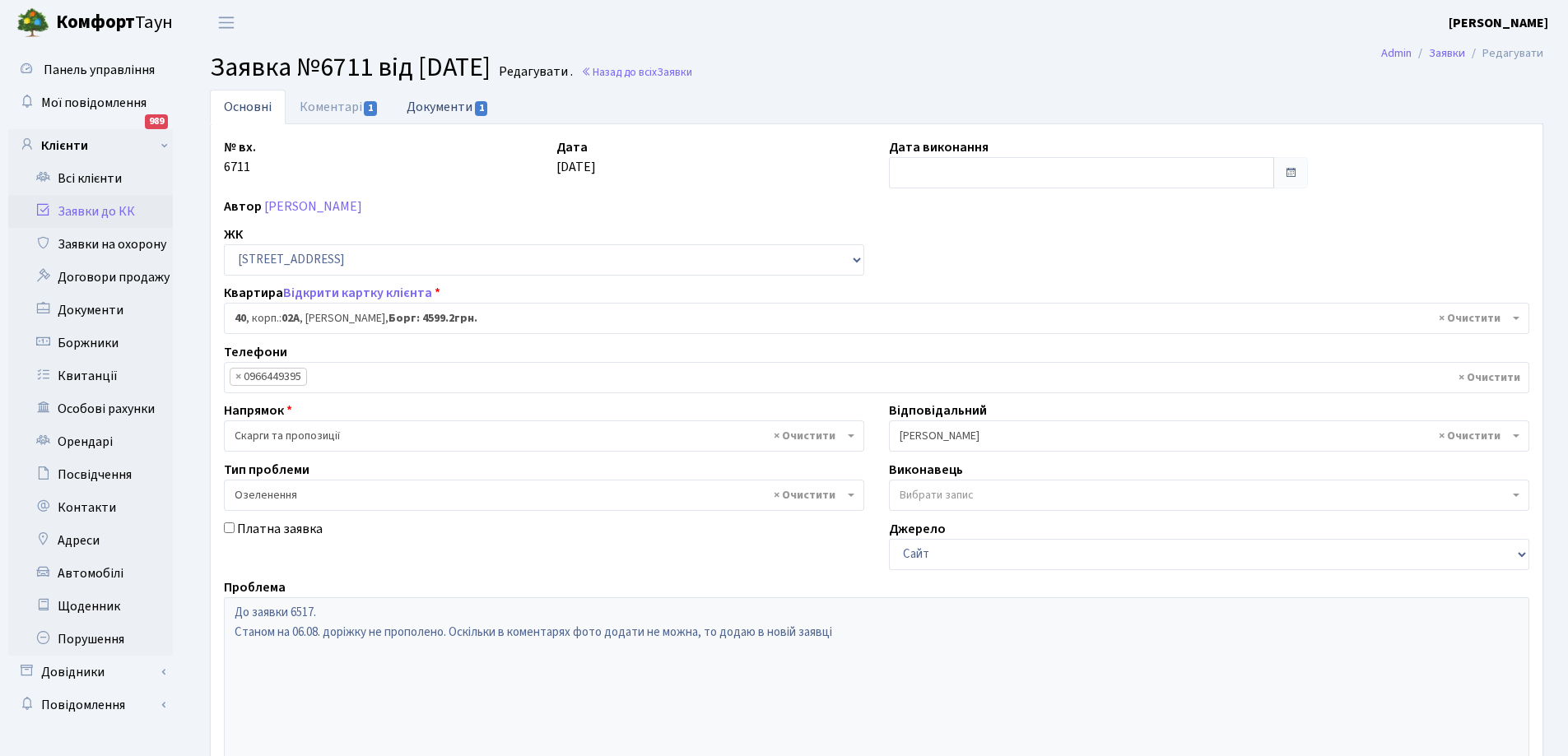
click at [454, 101] on link "Документи 1" at bounding box center [447, 106] width 110 height 33
select select "25"
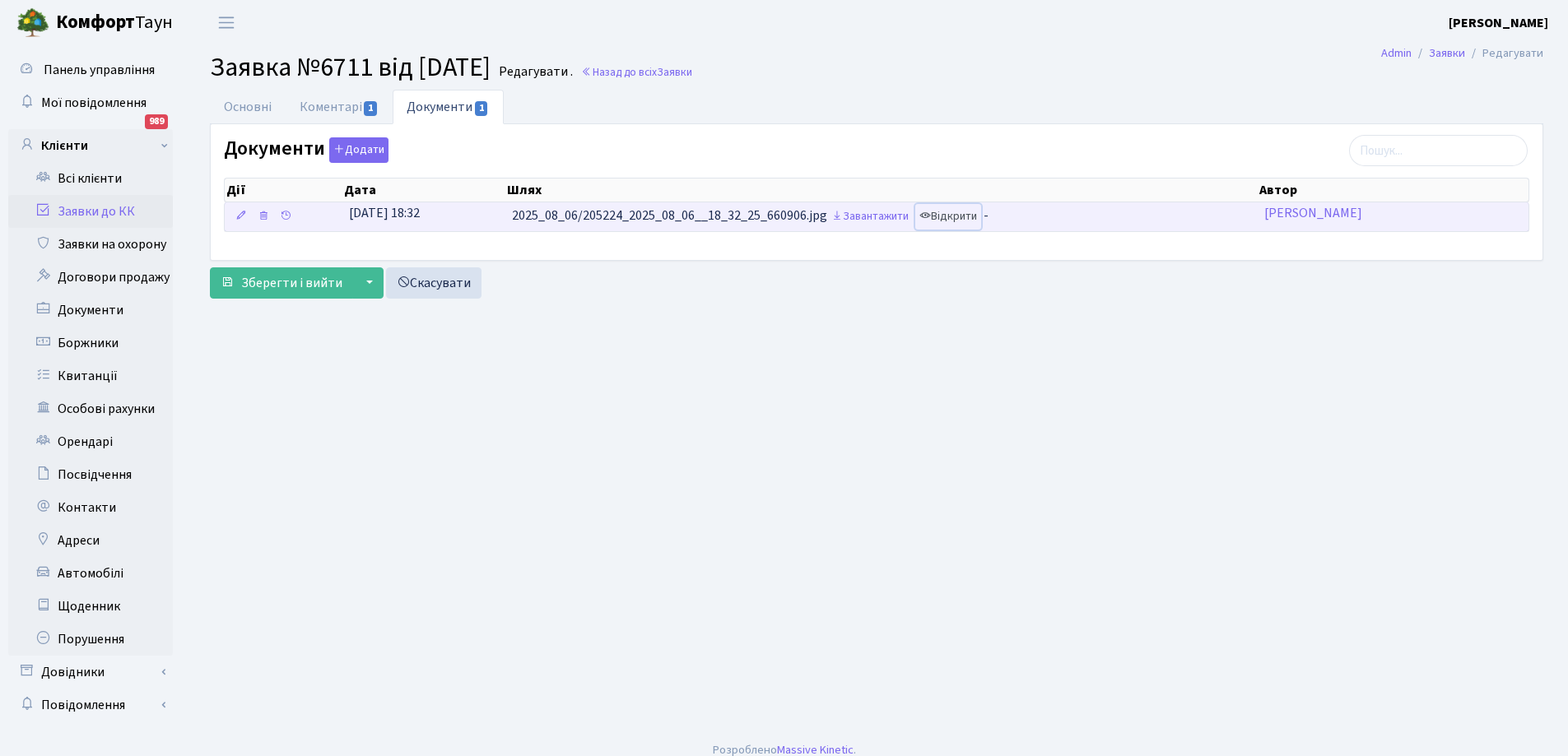
click at [955, 219] on link "Відкрити" at bounding box center [948, 217] width 66 height 26
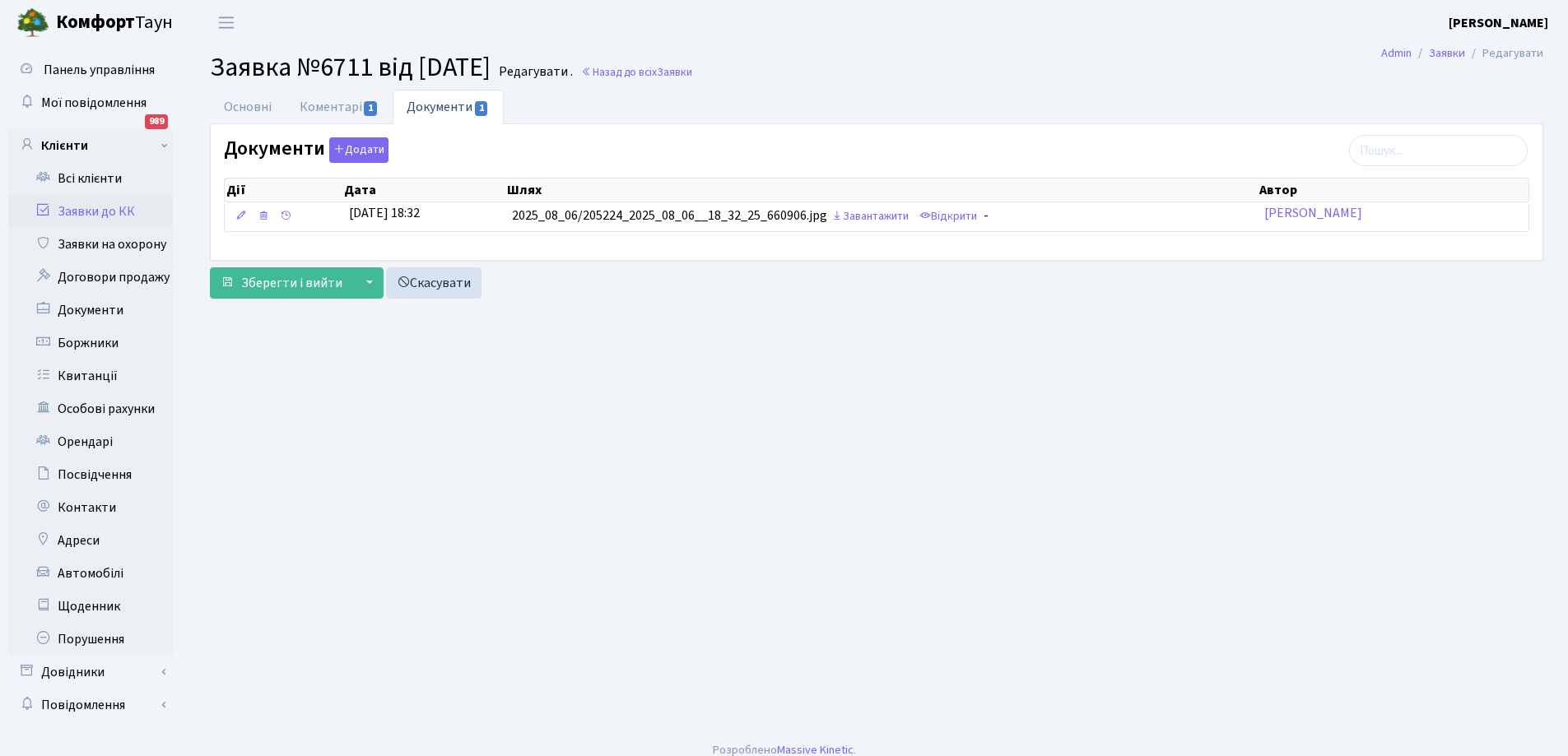
click at [79, 217] on link "Заявки до КК" at bounding box center [91, 212] width 165 height 33
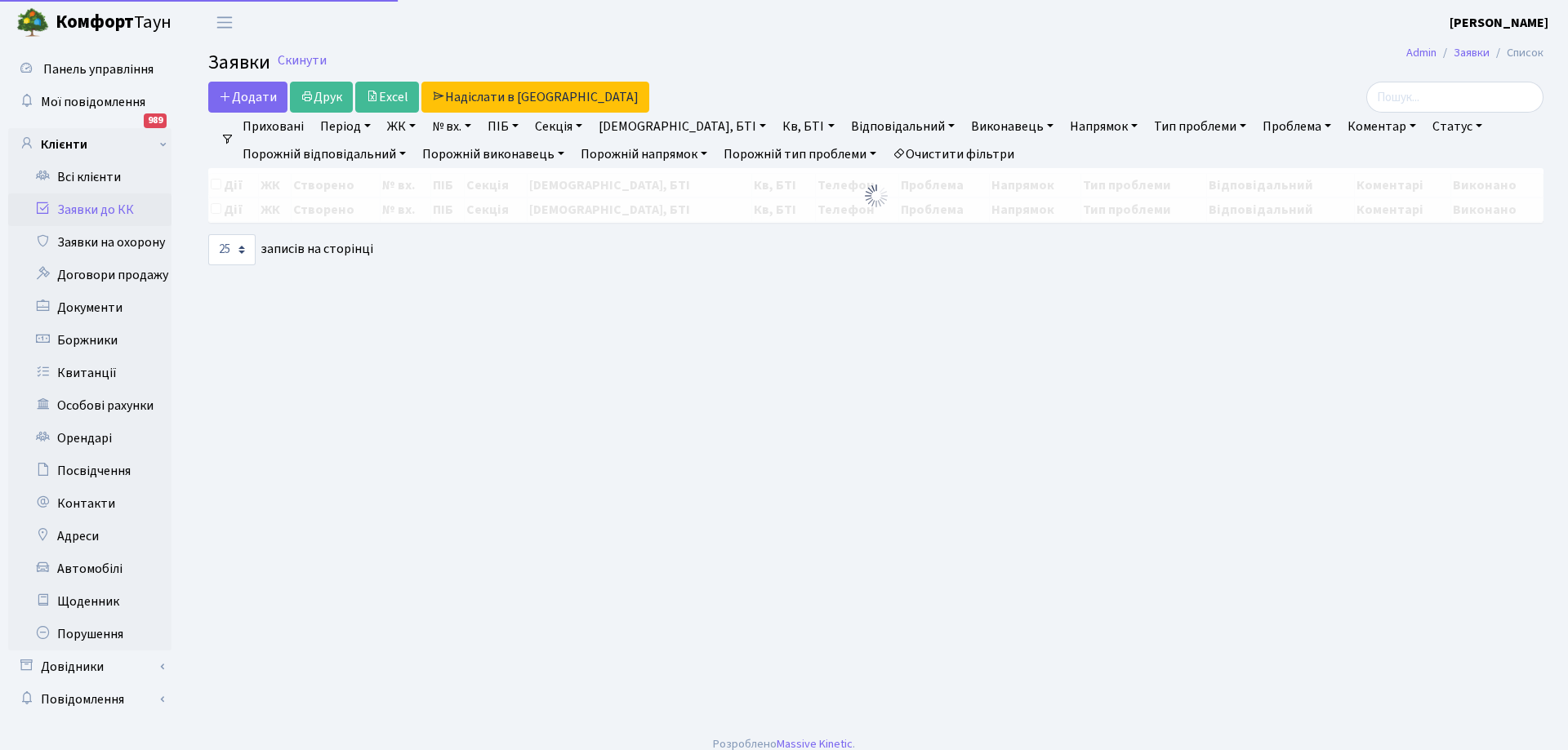
select select "25"
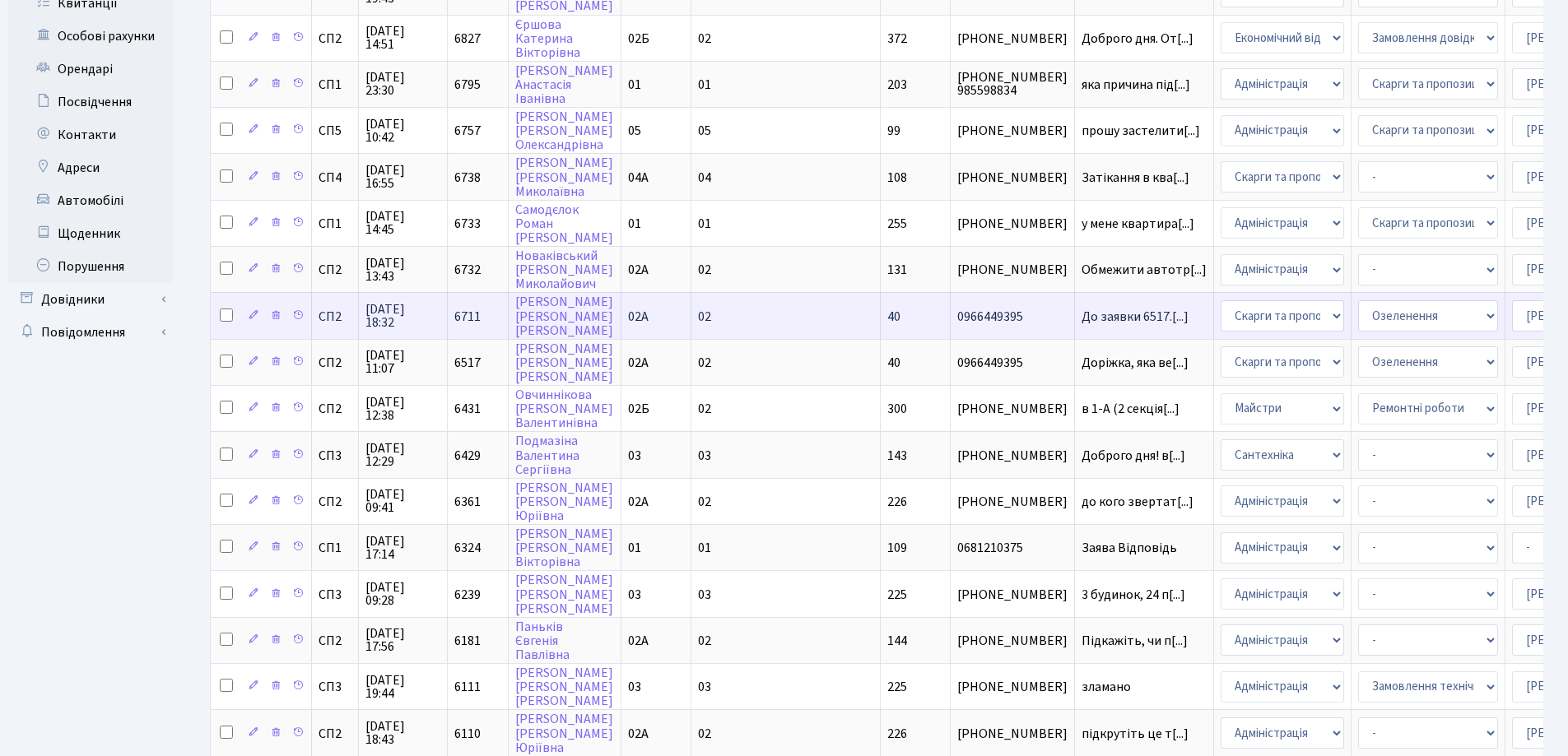
scroll to position [412, 0]
